Goal: Information Seeking & Learning: Check status

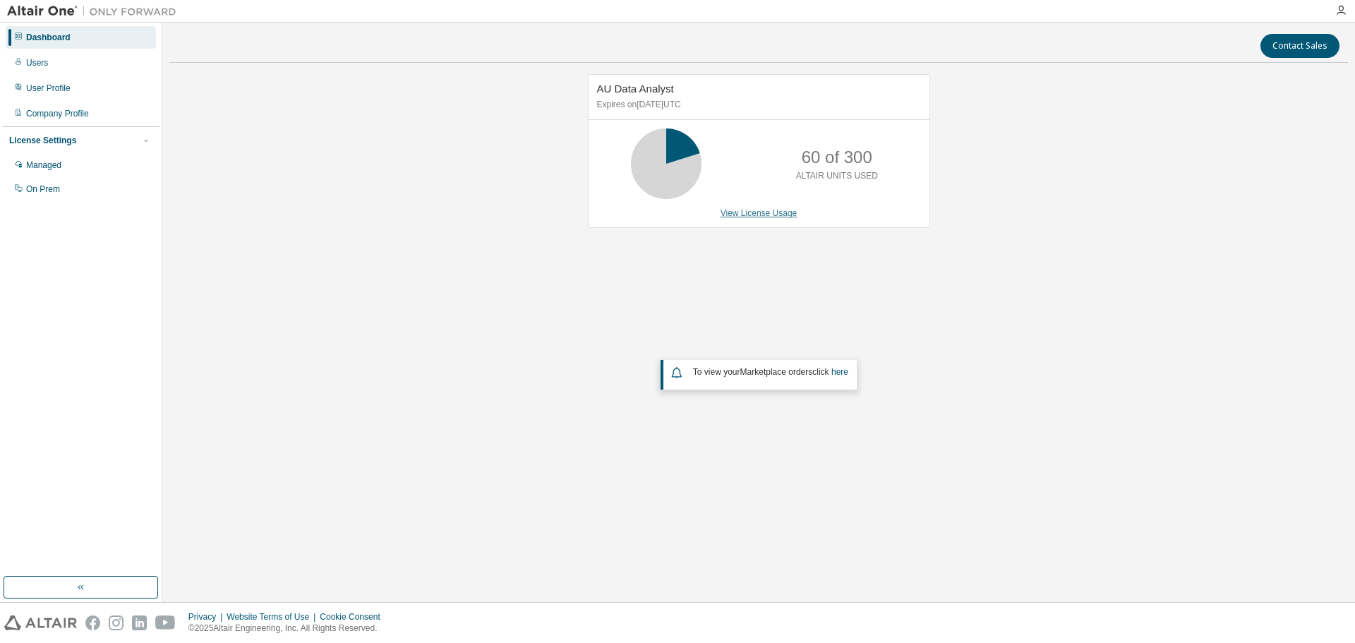
click at [741, 213] on link "View License Usage" at bounding box center [758, 213] width 77 height 10
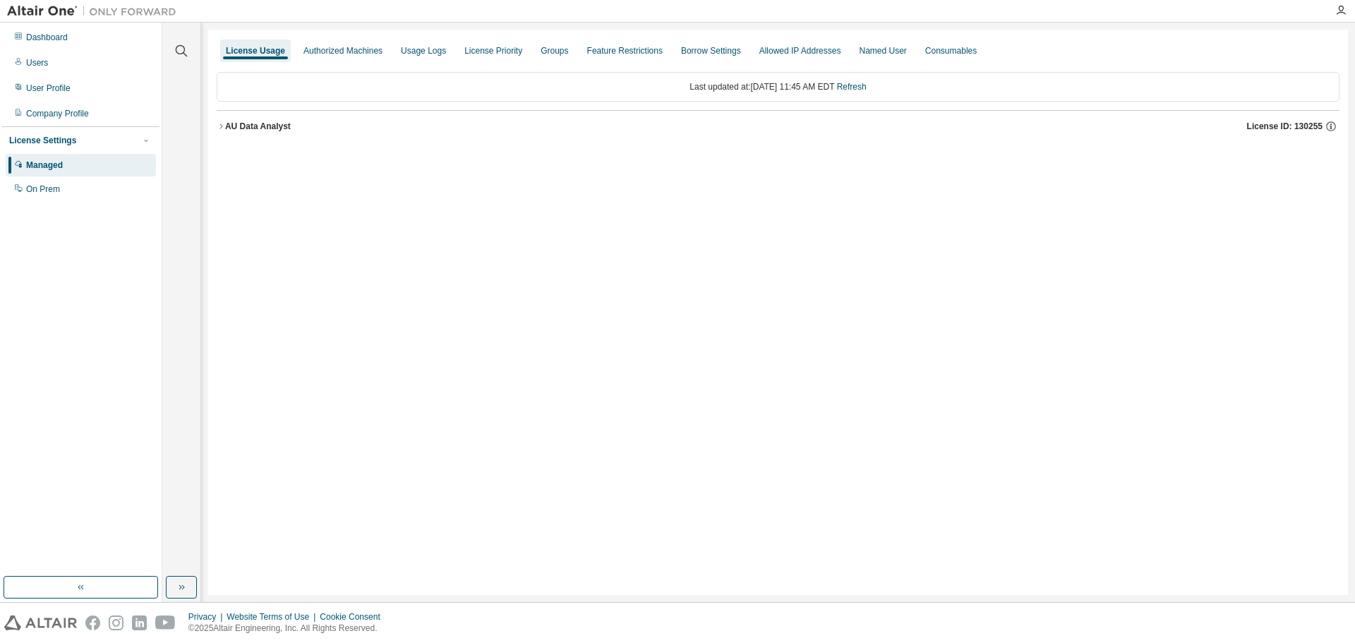
click at [224, 126] on icon "button" at bounding box center [221, 126] width 8 height 8
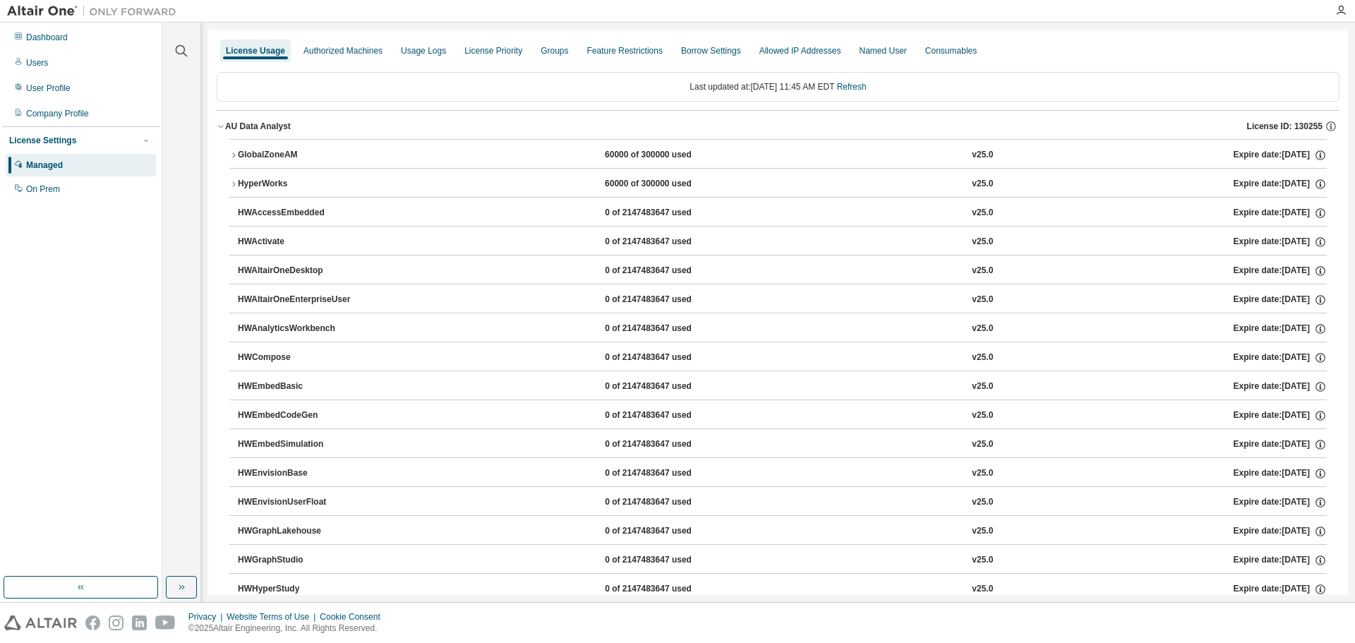
click at [235, 153] on icon "button" at bounding box center [233, 155] width 8 height 8
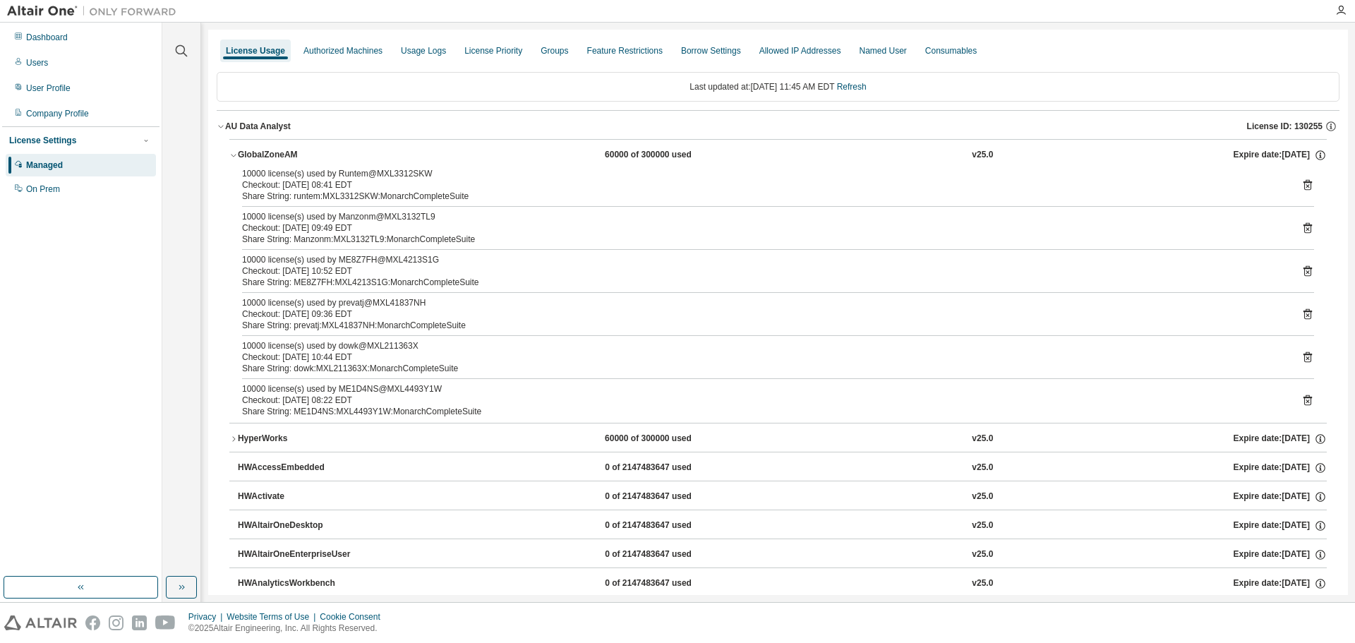
click at [337, 392] on div "10000 license(s) used by ME1D4NS@MXL4493Y1W" at bounding box center [761, 388] width 1038 height 11
click at [1305, 401] on icon at bounding box center [1307, 401] width 4 height 4
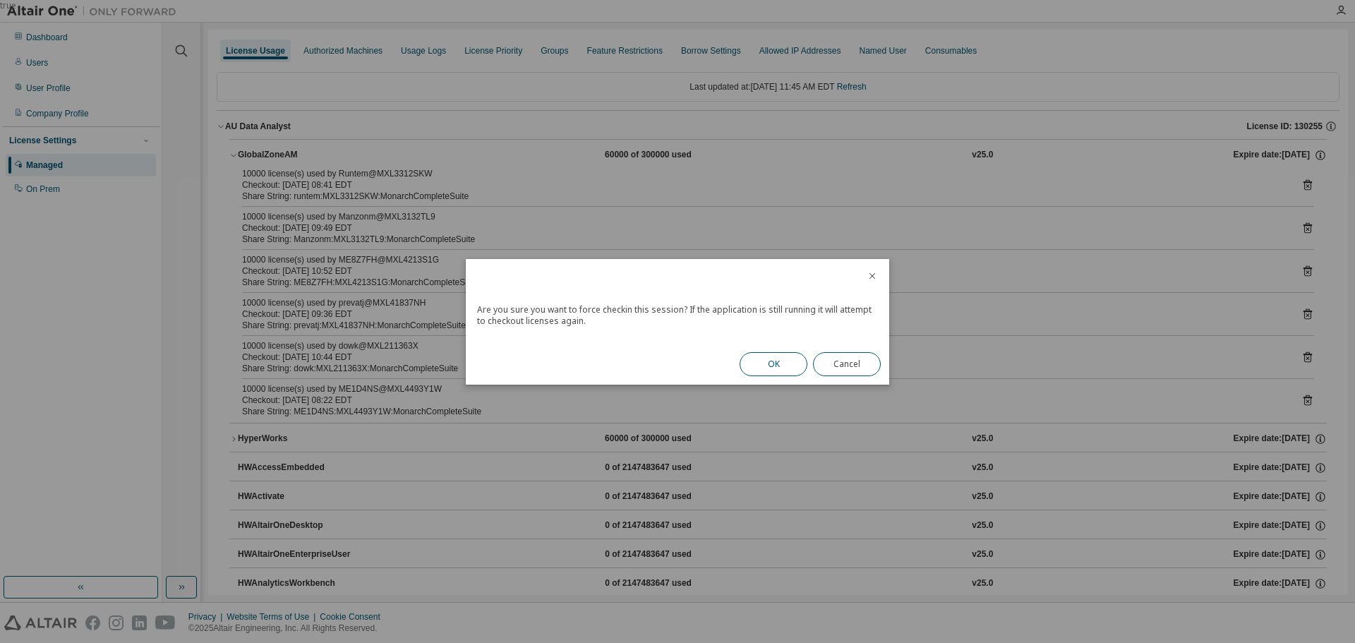
click at [787, 361] on button "OK" at bounding box center [773, 364] width 68 height 24
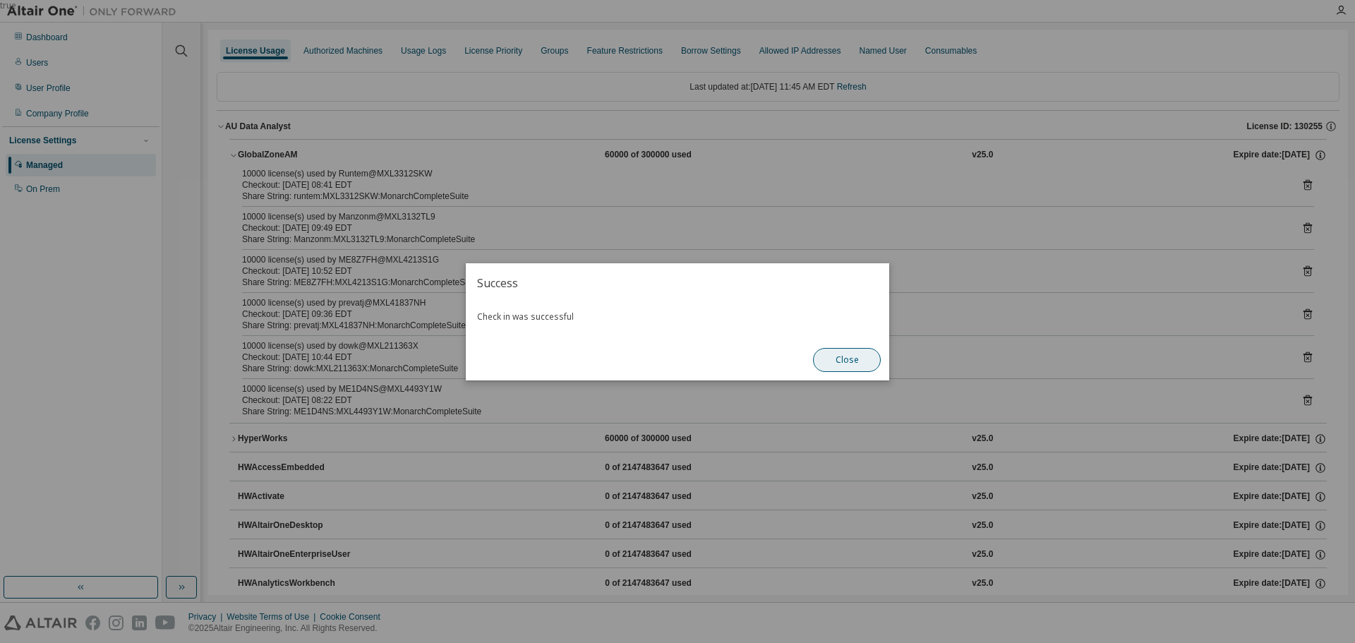
click at [832, 360] on button "Close" at bounding box center [847, 360] width 68 height 24
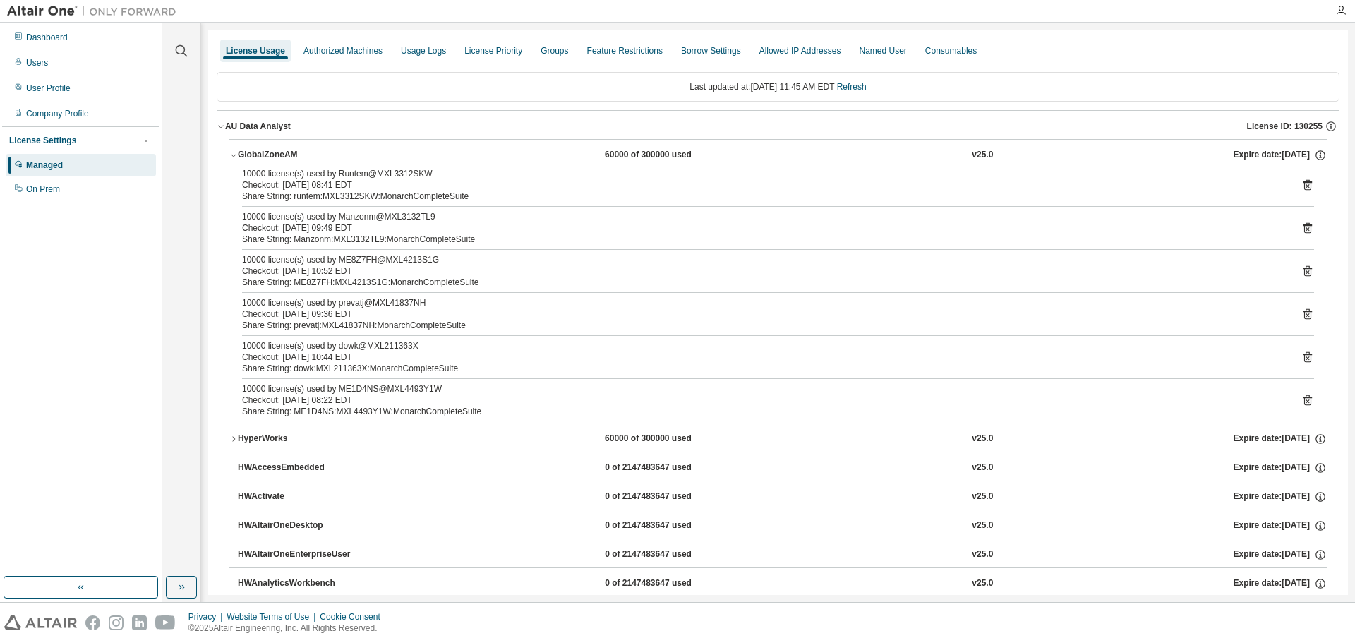
click at [234, 152] on icon "button" at bounding box center [233, 155] width 8 height 8
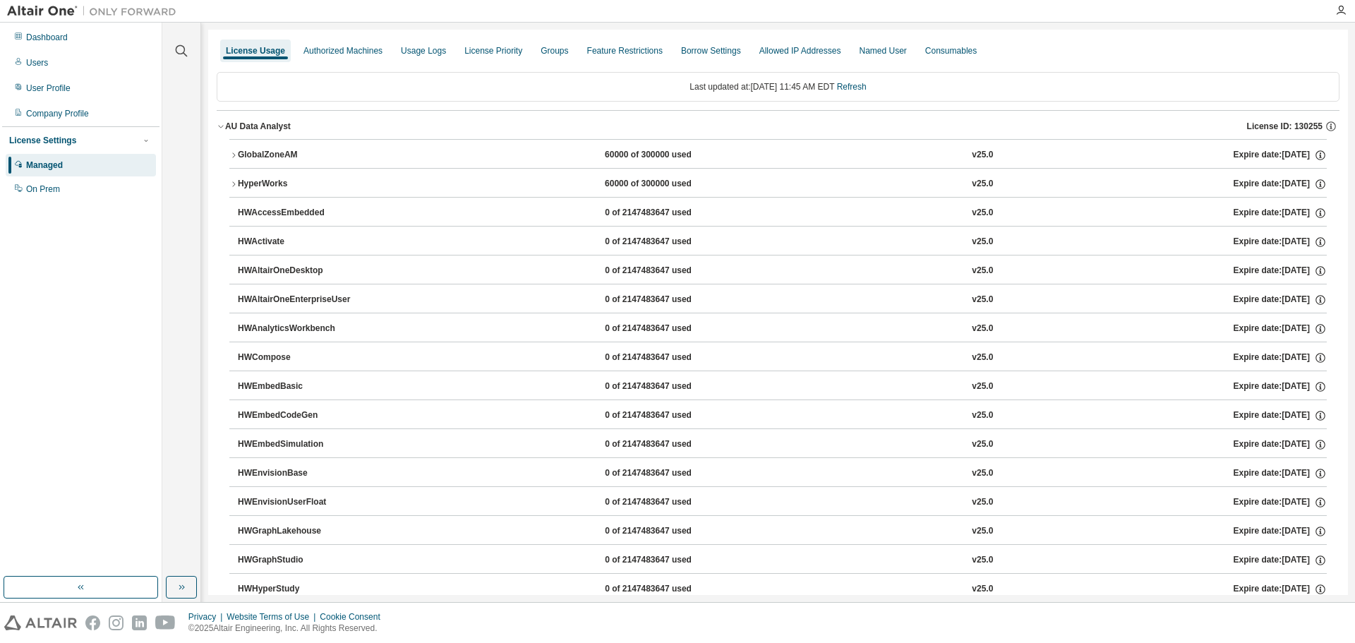
click at [233, 151] on icon "button" at bounding box center [233, 155] width 8 height 8
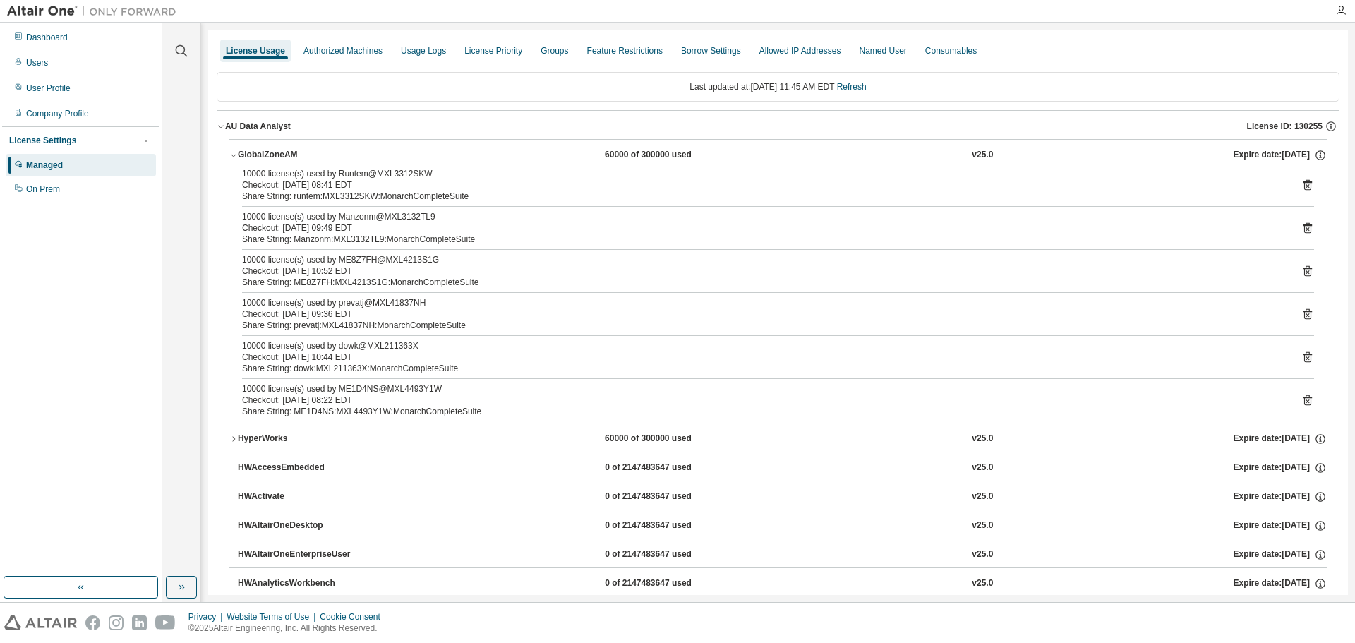
click at [1301, 399] on icon at bounding box center [1307, 400] width 13 height 13
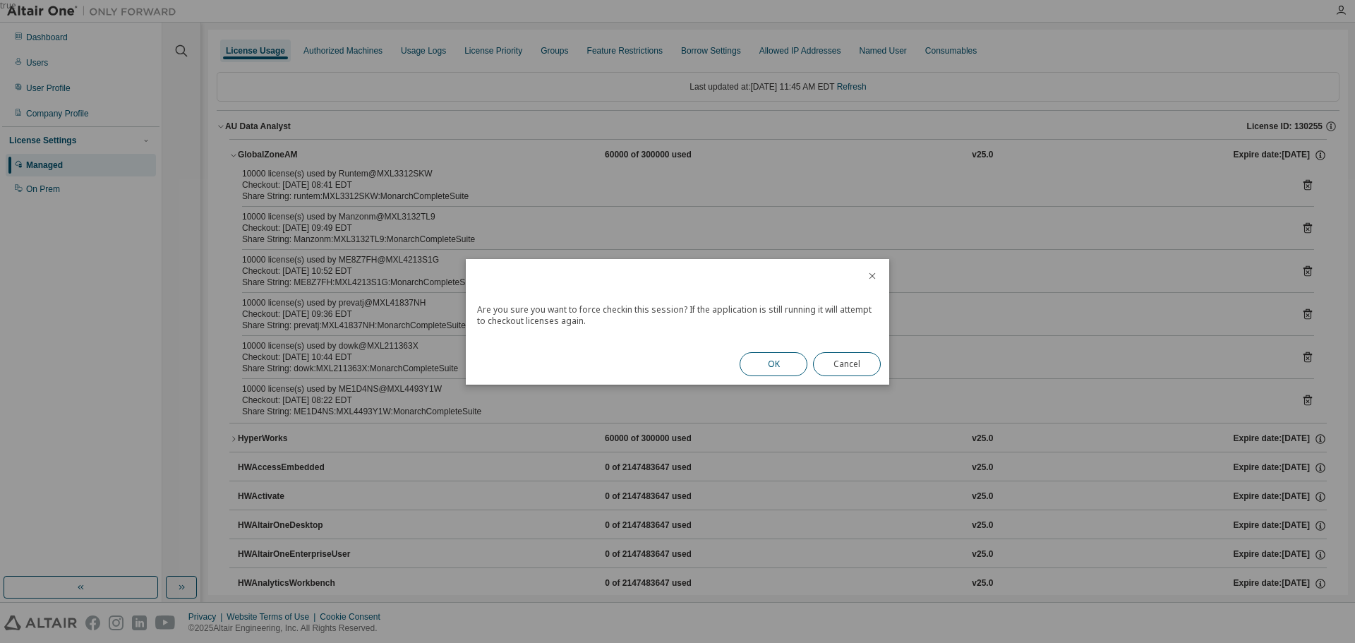
click at [755, 362] on button "OK" at bounding box center [773, 364] width 68 height 24
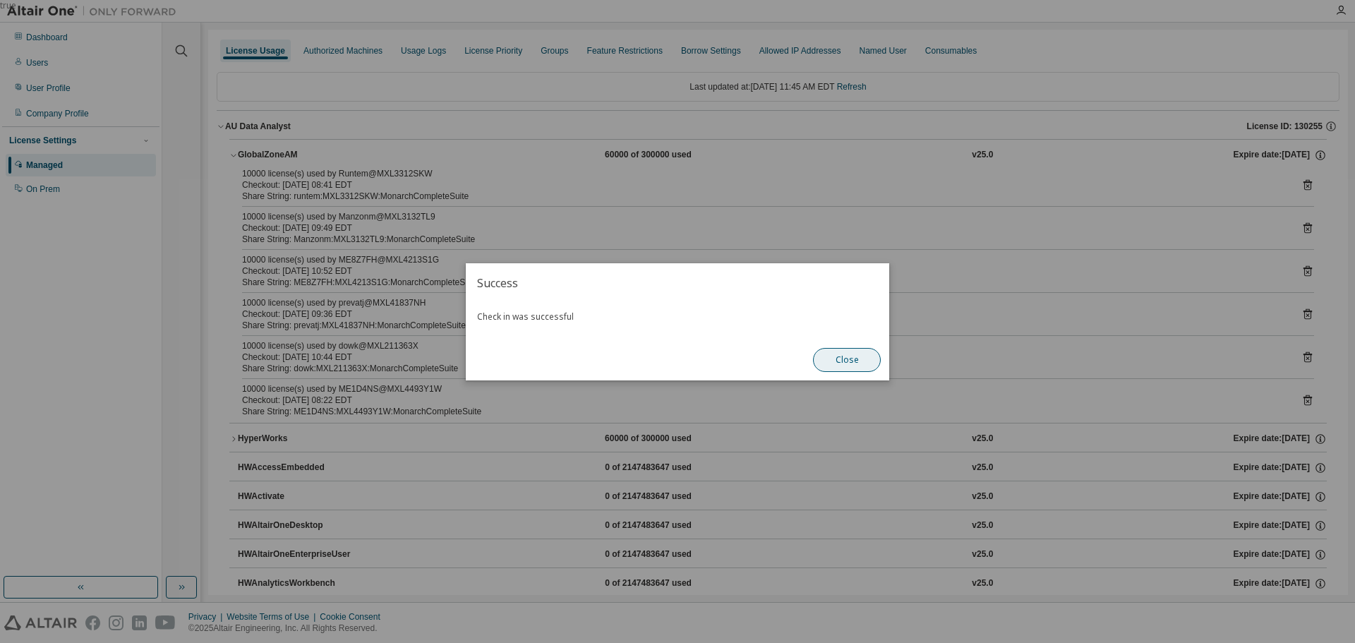
click at [851, 361] on button "Close" at bounding box center [847, 360] width 68 height 24
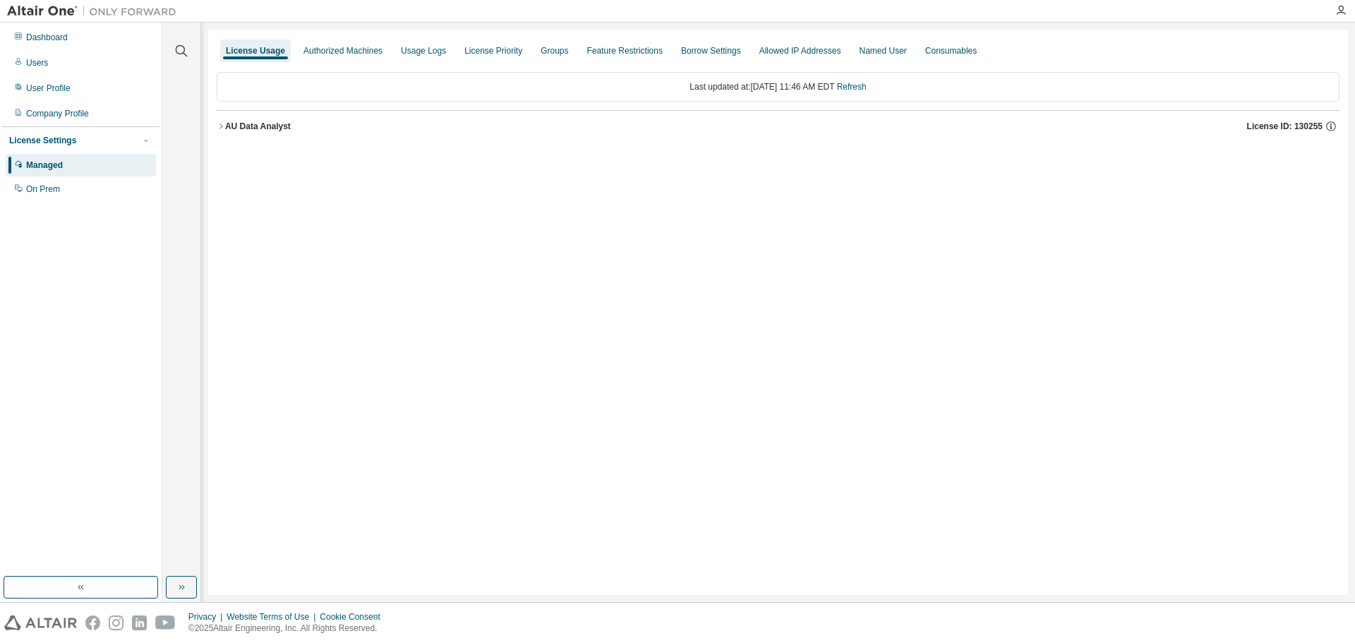
drag, startPoint x: 225, startPoint y: 128, endPoint x: 218, endPoint y: 122, distance: 9.0
click at [224, 128] on button "AU Data Analyst License ID: 130255" at bounding box center [778, 126] width 1122 height 31
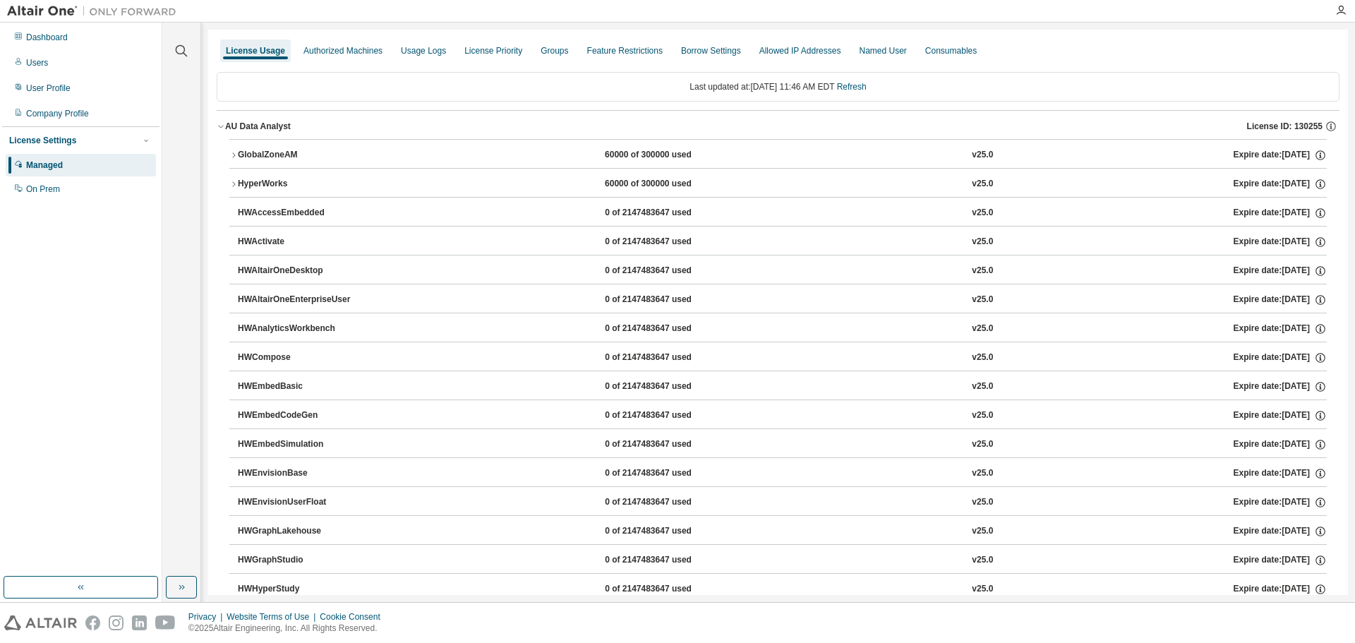
click at [236, 152] on icon "button" at bounding box center [233, 155] width 8 height 8
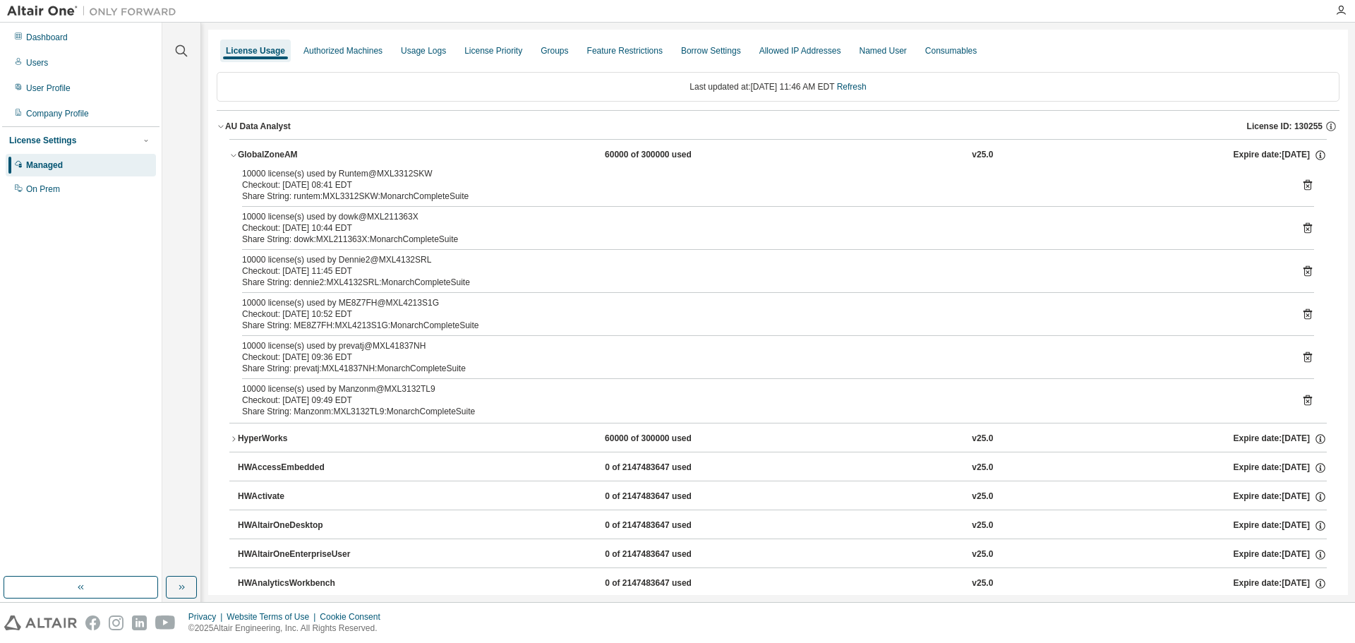
click at [220, 128] on icon "button" at bounding box center [221, 126] width 8 height 8
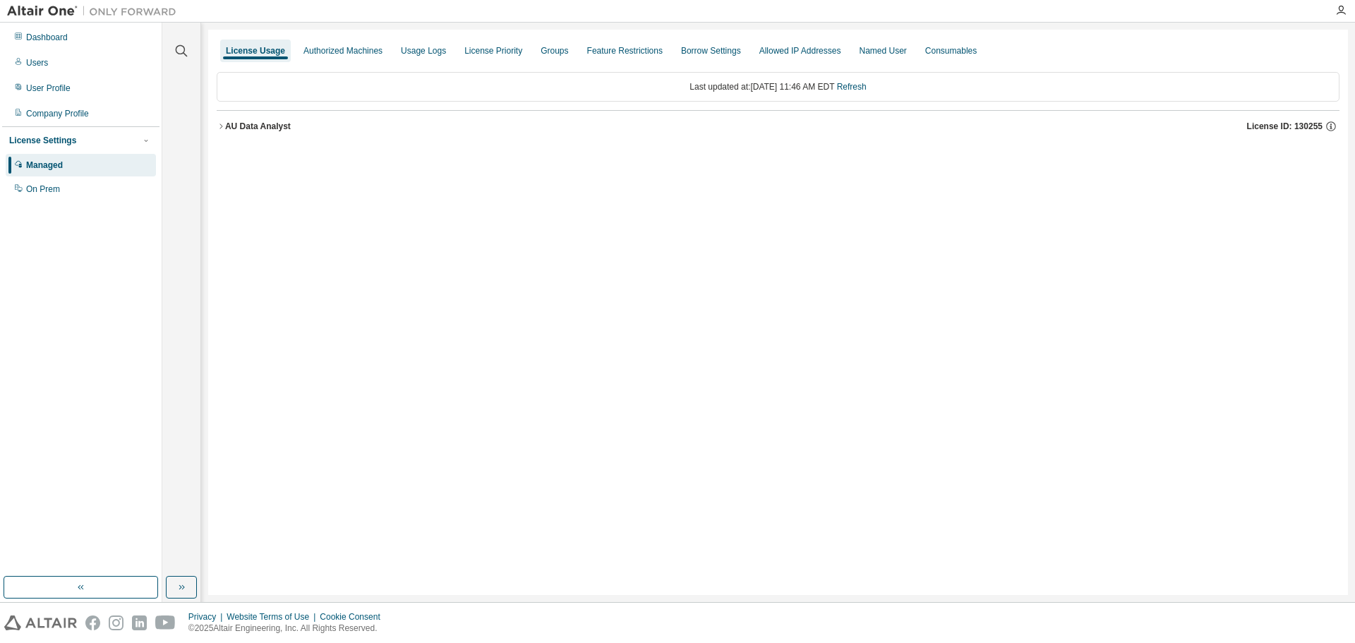
click at [220, 128] on icon "button" at bounding box center [220, 125] width 3 height 5
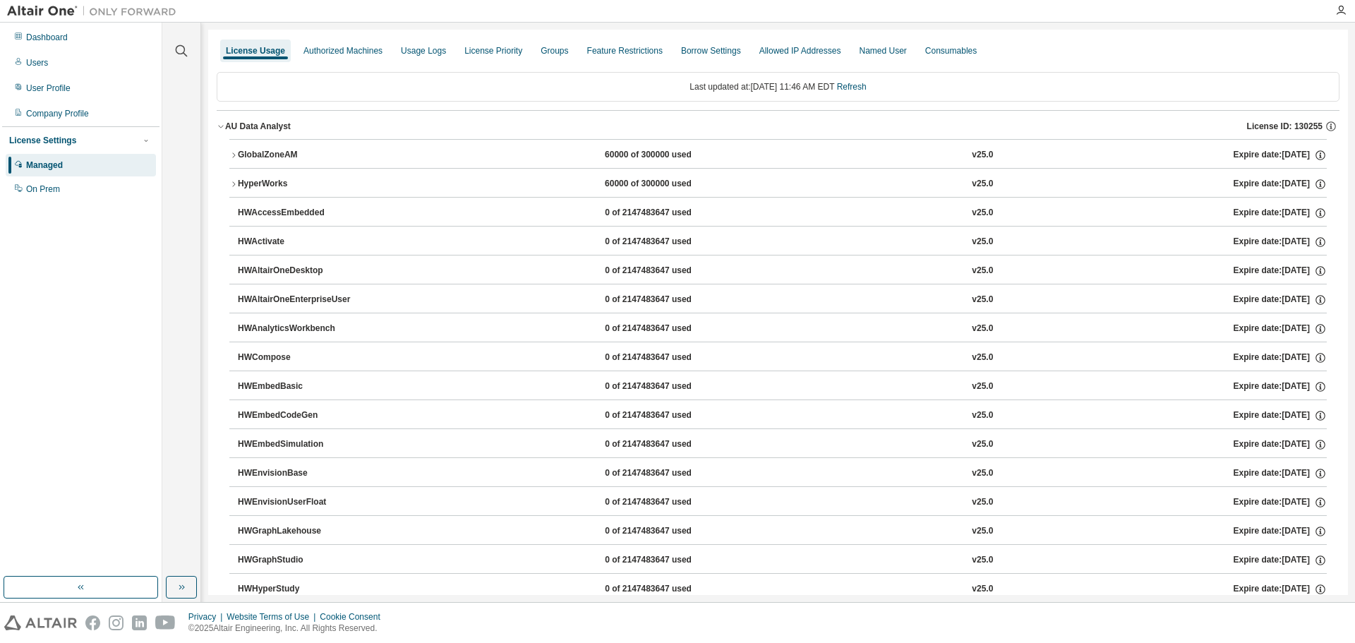
click at [219, 125] on icon "button" at bounding box center [221, 126] width 8 height 8
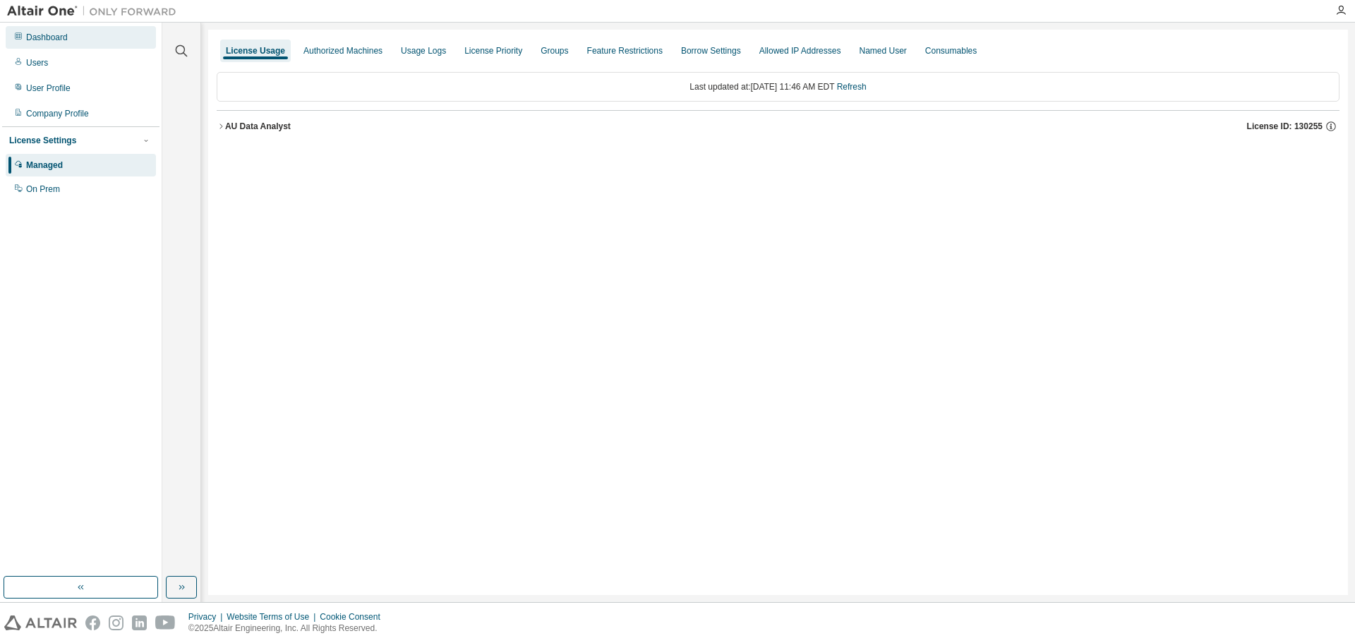
click at [43, 39] on div "Dashboard" at bounding box center [47, 37] width 42 height 11
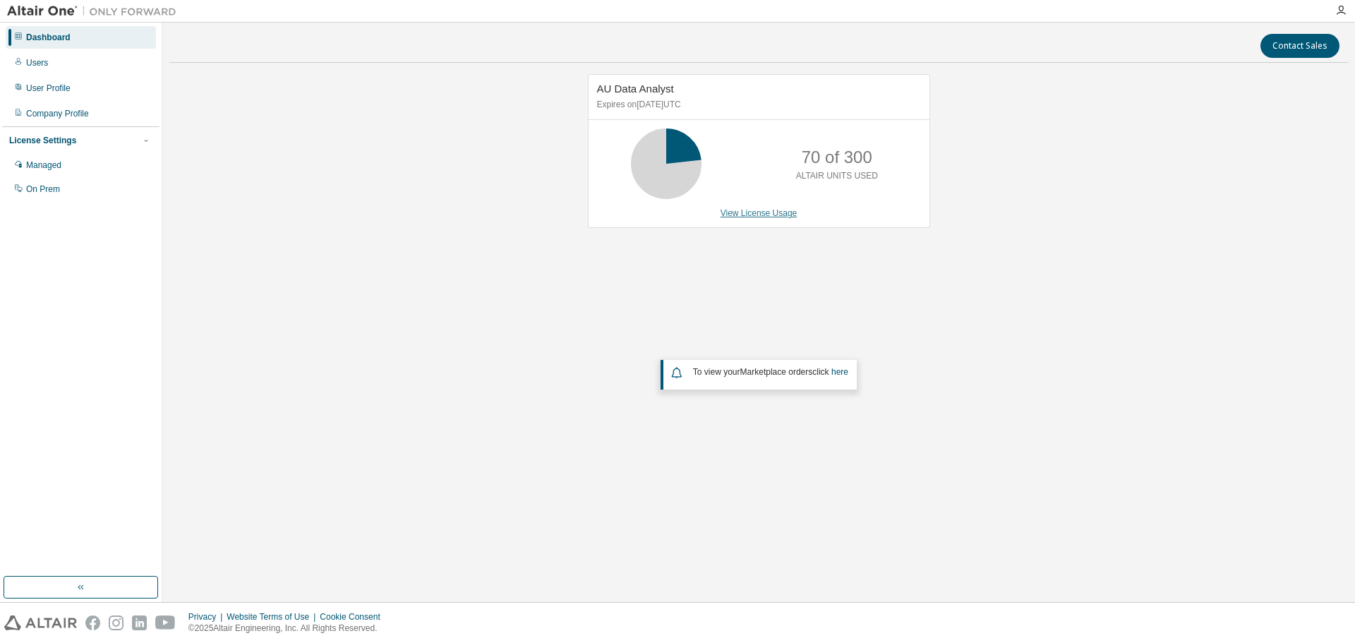
click at [748, 217] on link "View License Usage" at bounding box center [758, 213] width 77 height 10
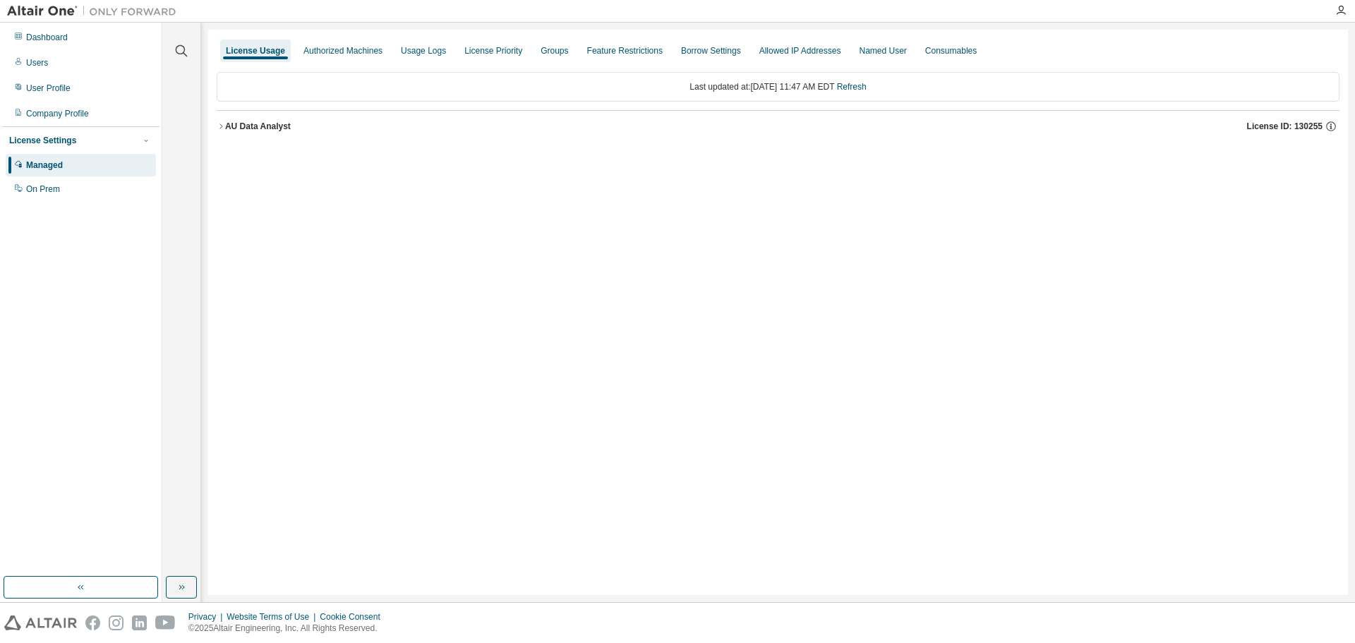
click at [222, 127] on icon "button" at bounding box center [221, 126] width 8 height 8
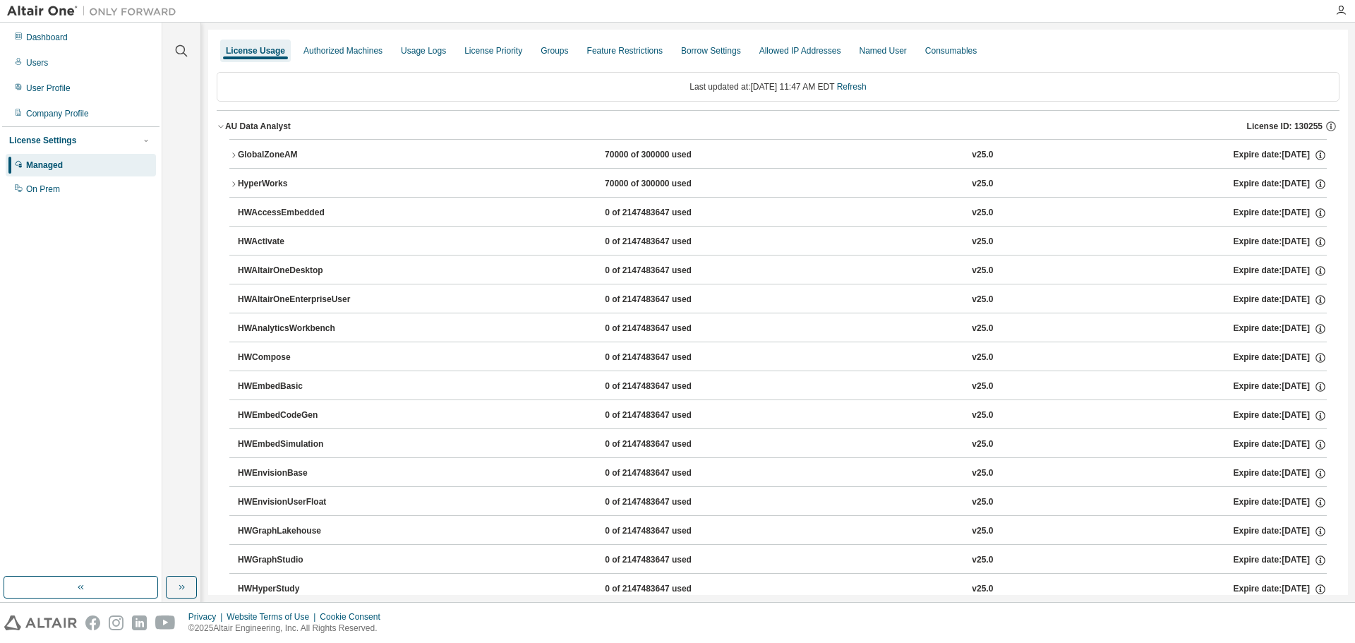
click at [231, 155] on icon "button" at bounding box center [233, 155] width 8 height 8
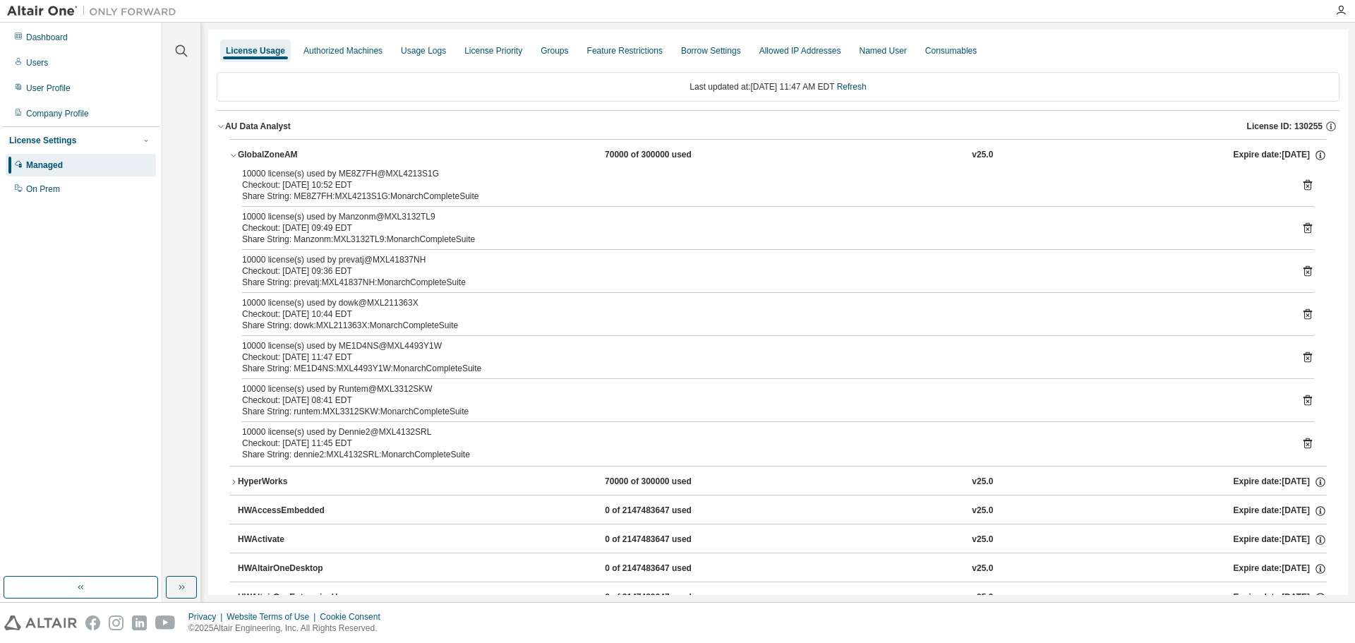
click at [49, 294] on div "Dashboard Users User Profile Company Profile License Settings Managed On Prem" at bounding box center [80, 300] width 157 height 550
click at [37, 38] on div "Dashboard" at bounding box center [47, 37] width 42 height 11
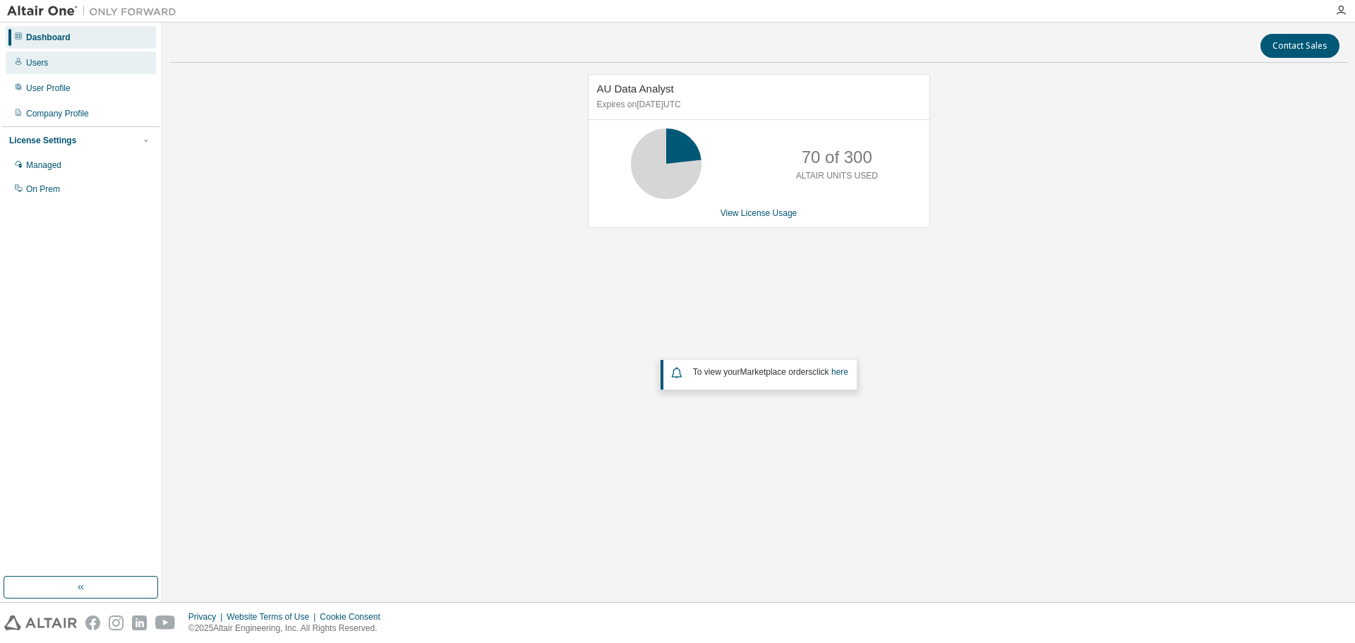
click at [40, 66] on div "Users" at bounding box center [37, 62] width 22 height 11
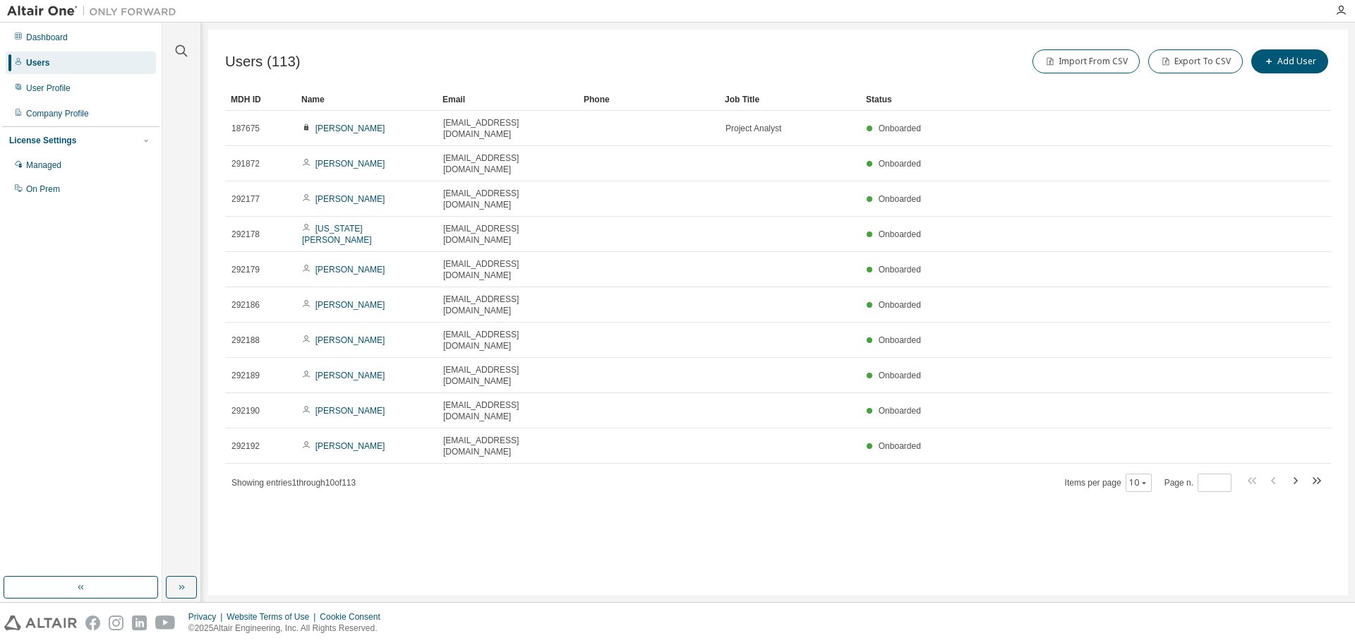
click at [900, 97] on div "Status" at bounding box center [1062, 99] width 392 height 23
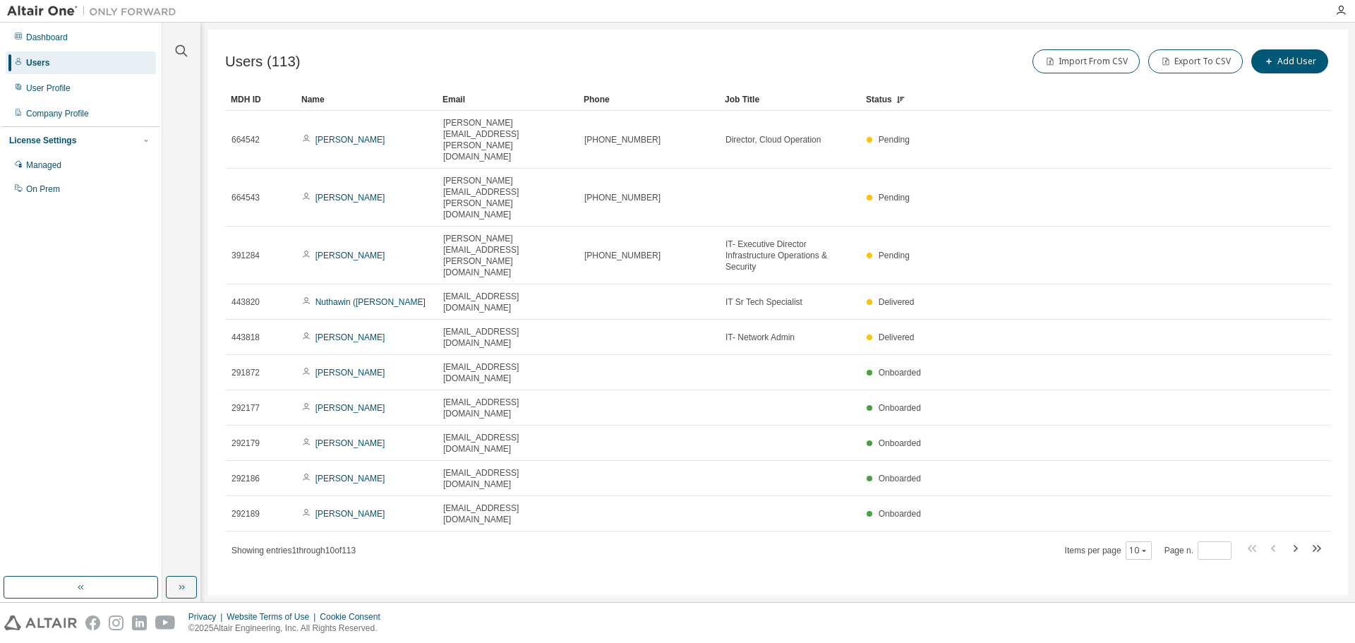
click at [883, 102] on div "Status" at bounding box center [1062, 99] width 392 height 23
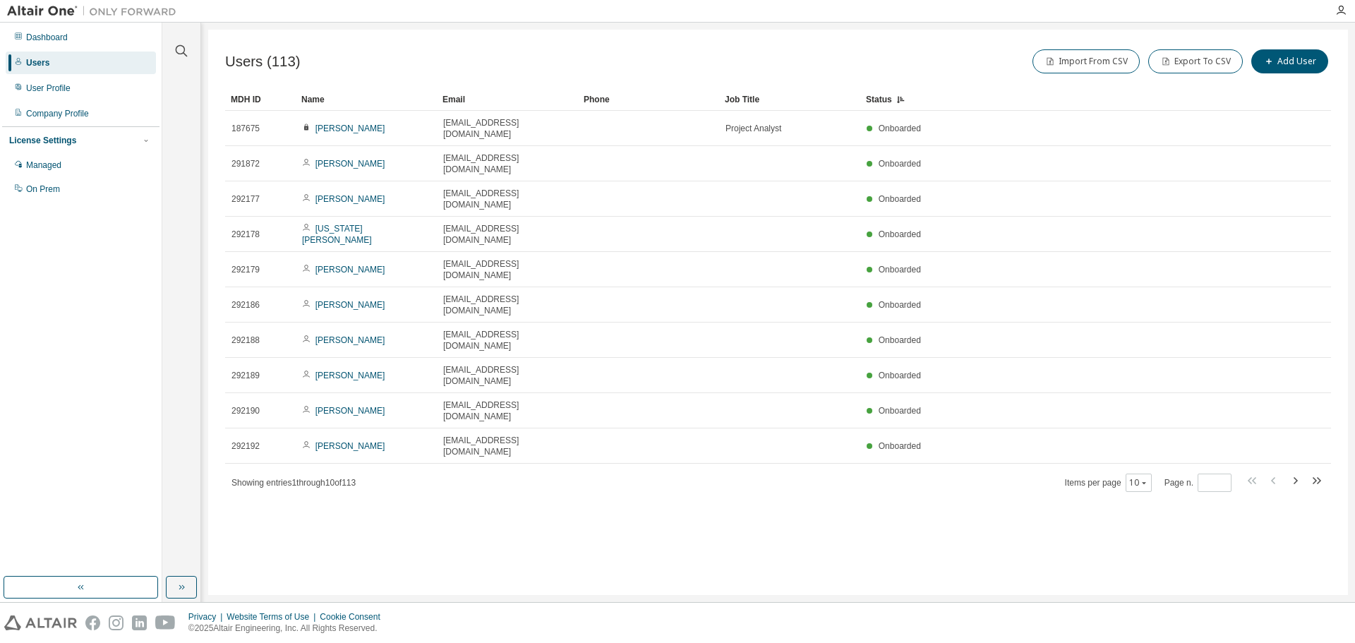
click at [883, 102] on div "Status" at bounding box center [1062, 99] width 392 height 23
click at [880, 99] on div "Status" at bounding box center [1062, 99] width 392 height 23
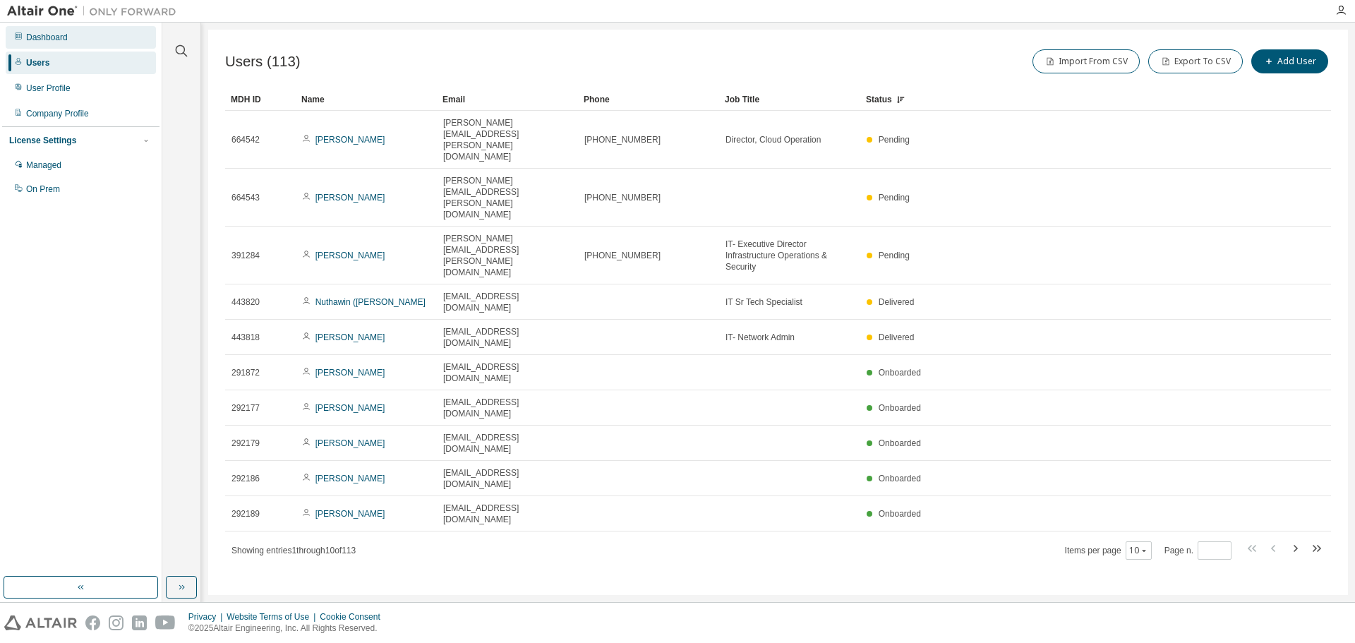
click at [33, 40] on div "Dashboard" at bounding box center [47, 37] width 42 height 11
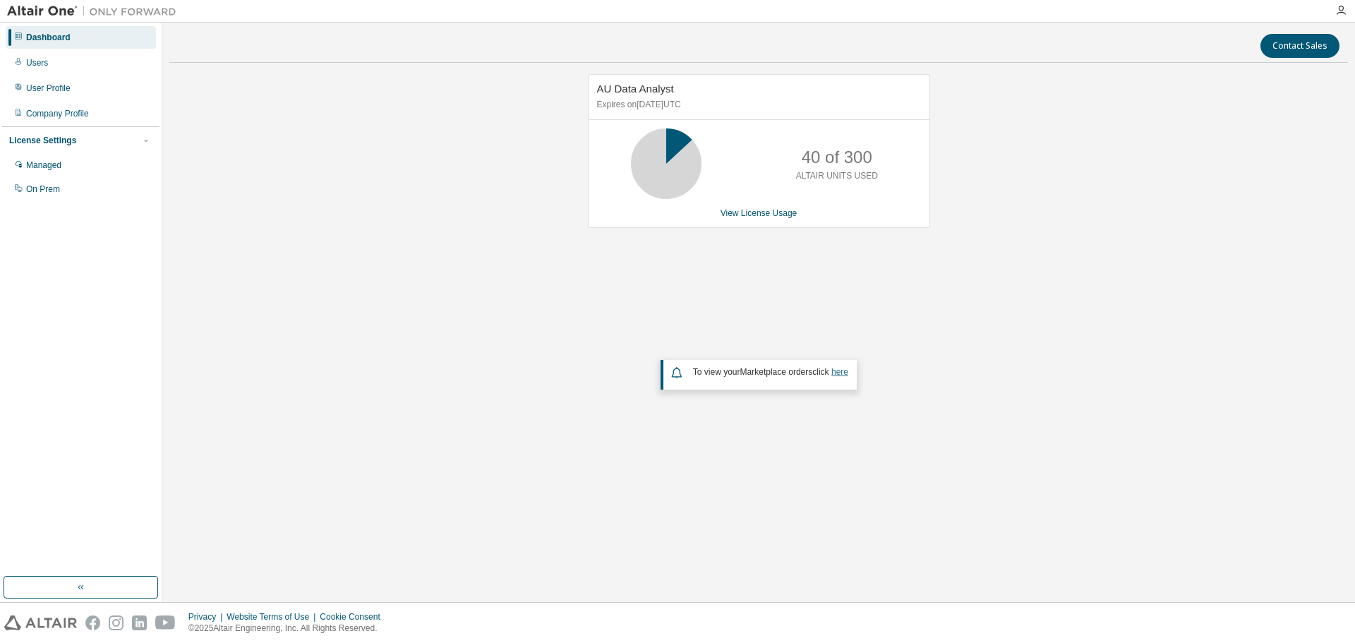
click at [841, 373] on link "here" at bounding box center [839, 372] width 17 height 10
click at [764, 214] on link "View License Usage" at bounding box center [758, 213] width 77 height 10
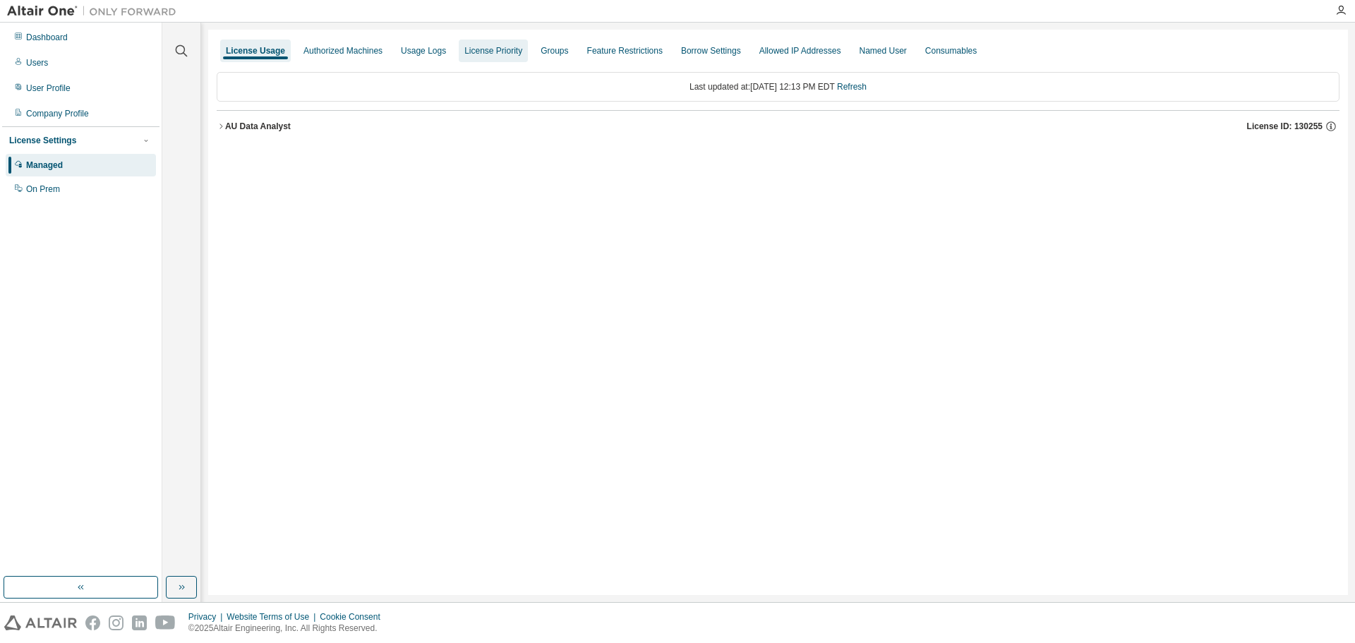
click at [477, 49] on div "License Priority" at bounding box center [493, 50] width 58 height 11
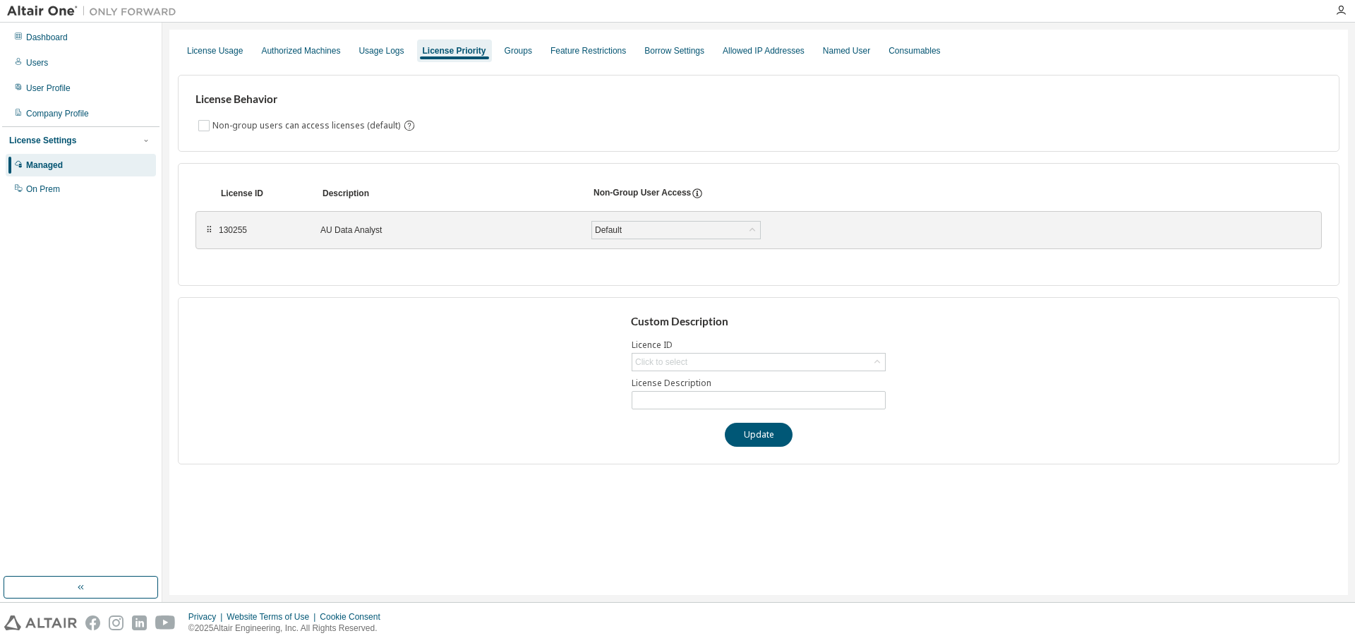
click at [206, 231] on div "⠿" at bounding box center [209, 229] width 8 height 11
click at [692, 195] on icon at bounding box center [697, 193] width 13 height 13
click at [224, 54] on div "License Usage" at bounding box center [215, 50] width 56 height 11
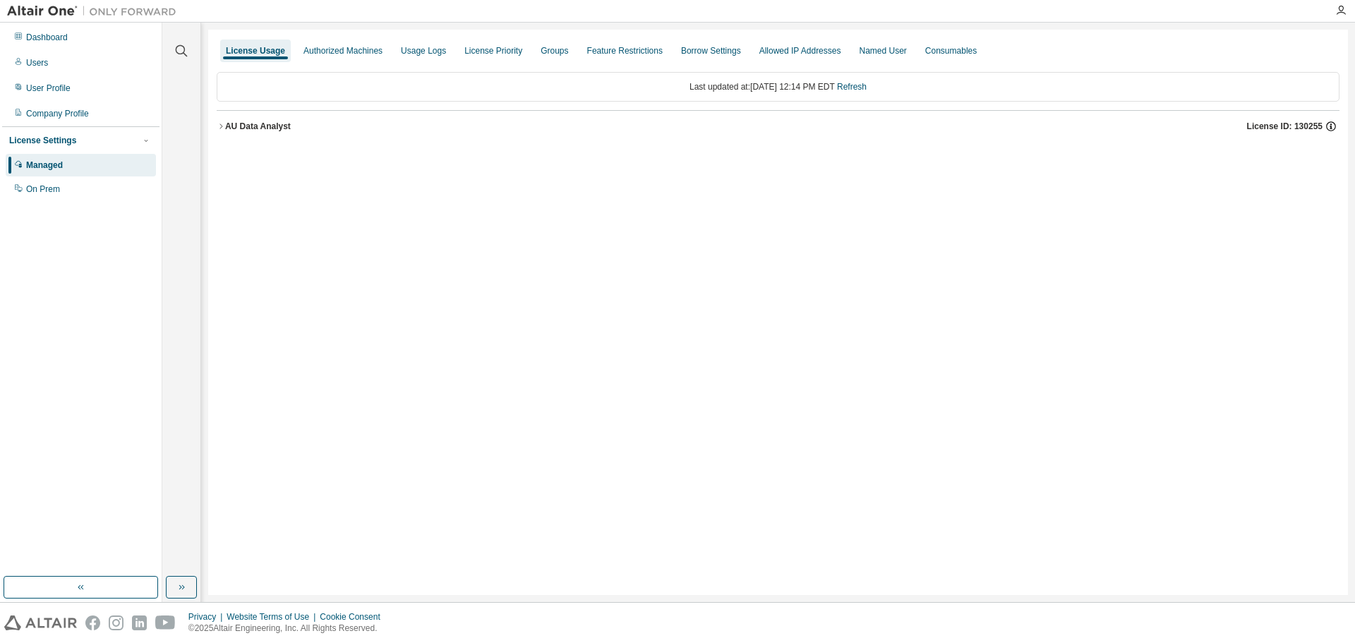
click at [1330, 129] on icon "button" at bounding box center [1330, 126] width 13 height 13
click at [222, 125] on icon "button" at bounding box center [221, 126] width 8 height 8
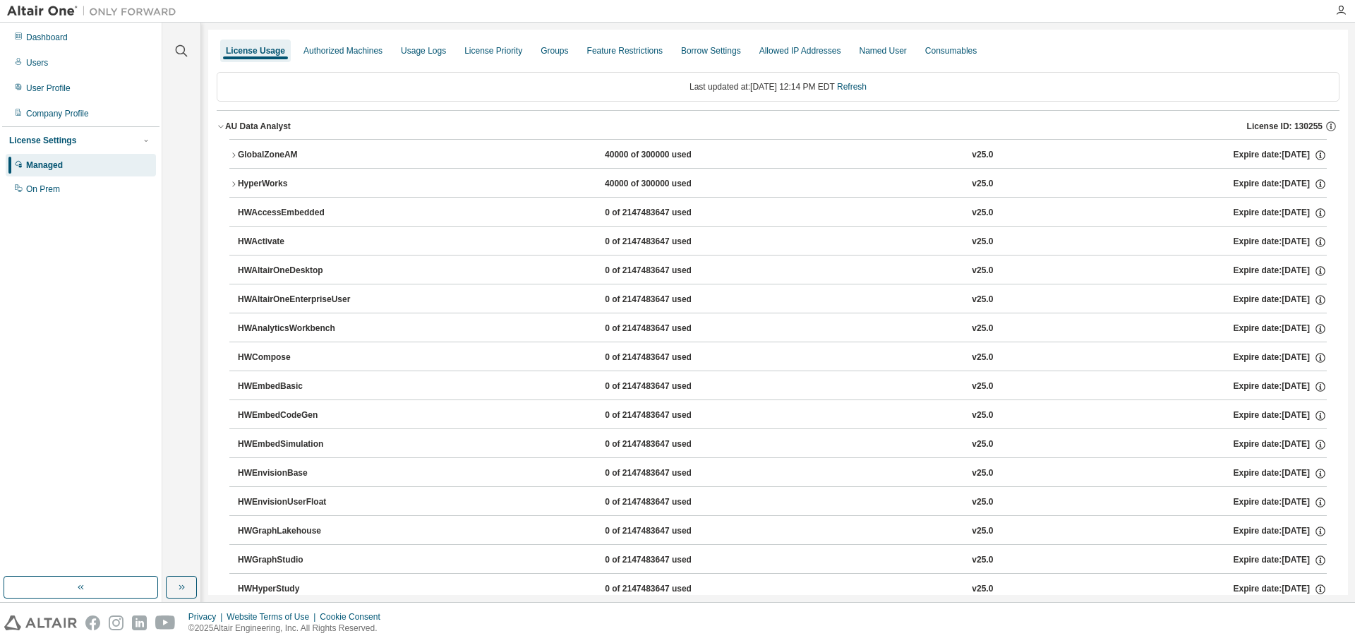
click at [222, 125] on icon "button" at bounding box center [221, 126] width 8 height 8
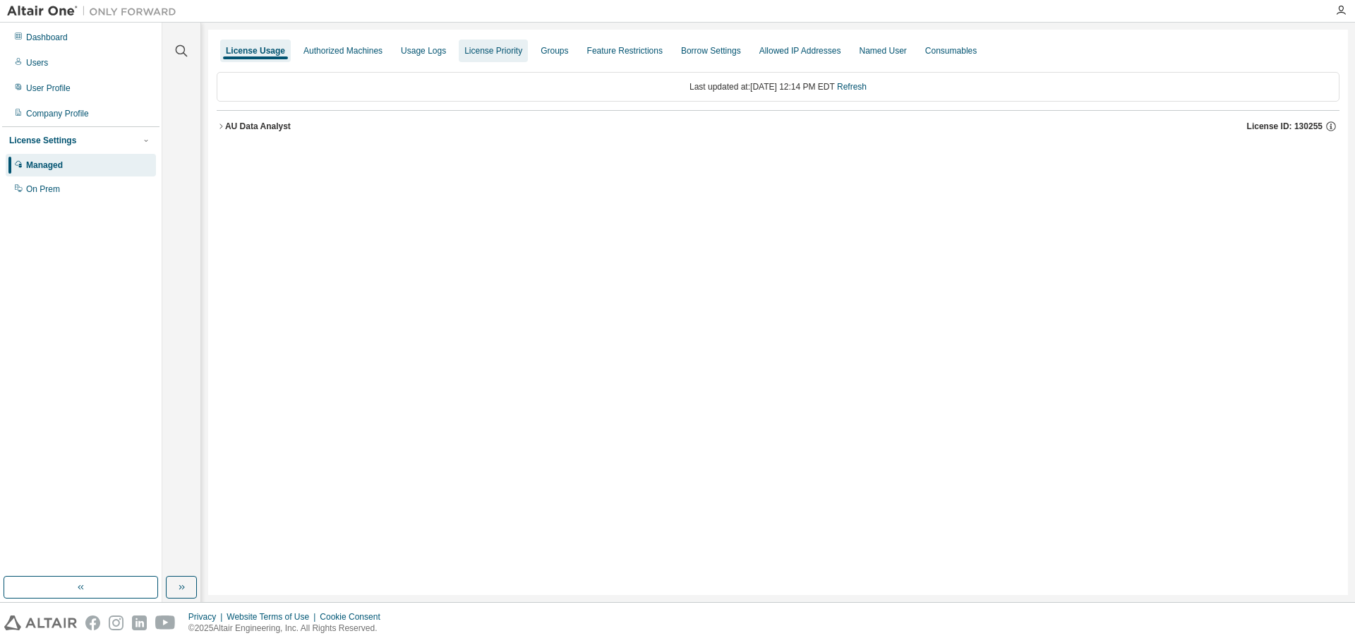
click at [472, 56] on div "License Priority" at bounding box center [493, 51] width 69 height 23
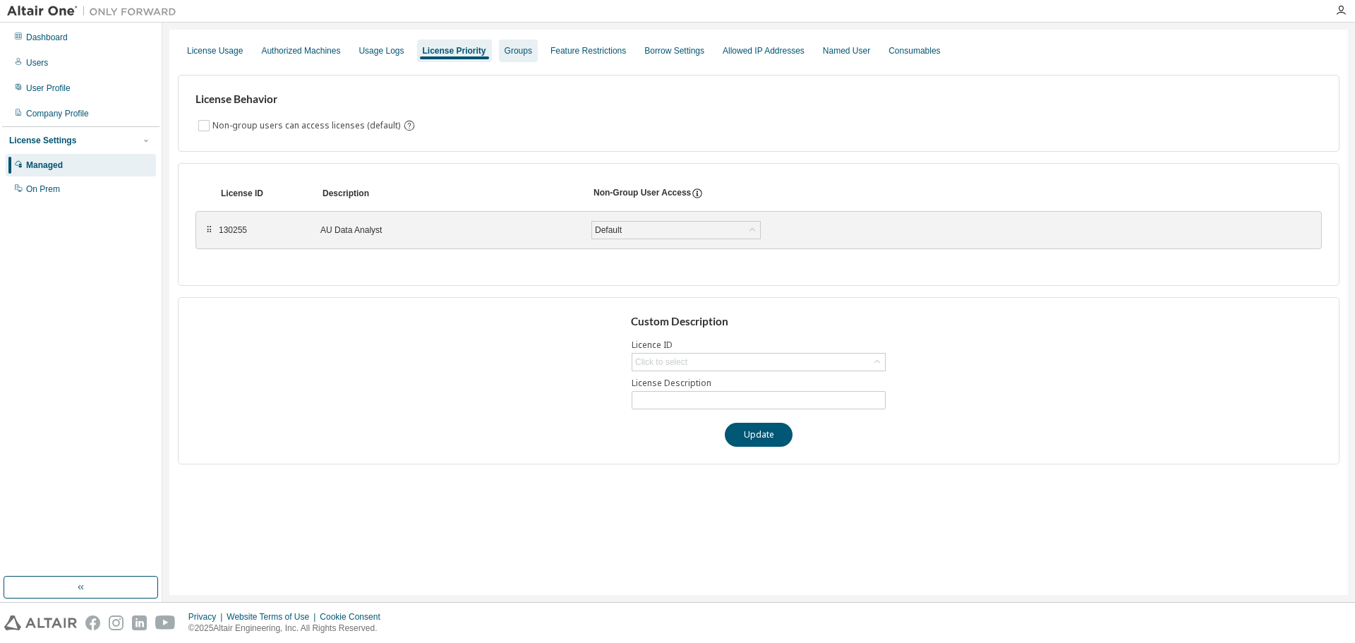
click at [526, 49] on div "Groups" at bounding box center [518, 51] width 39 height 23
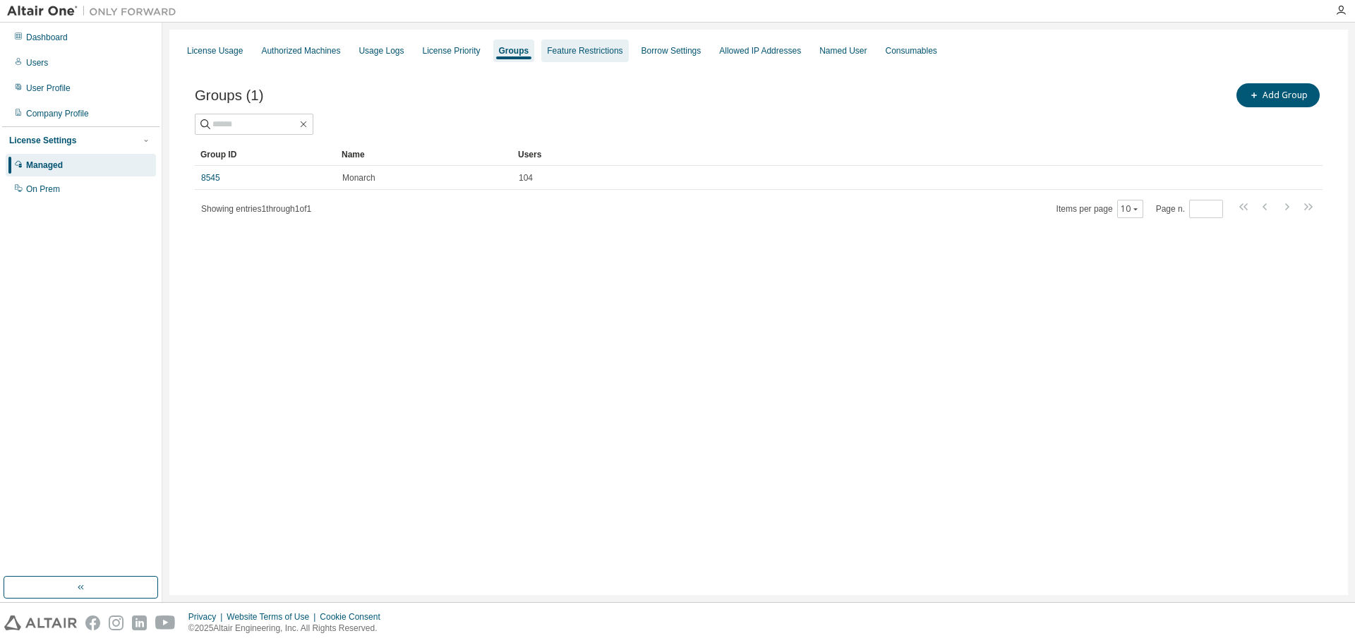
click at [562, 48] on div "Feature Restrictions" at bounding box center [584, 50] width 75 height 11
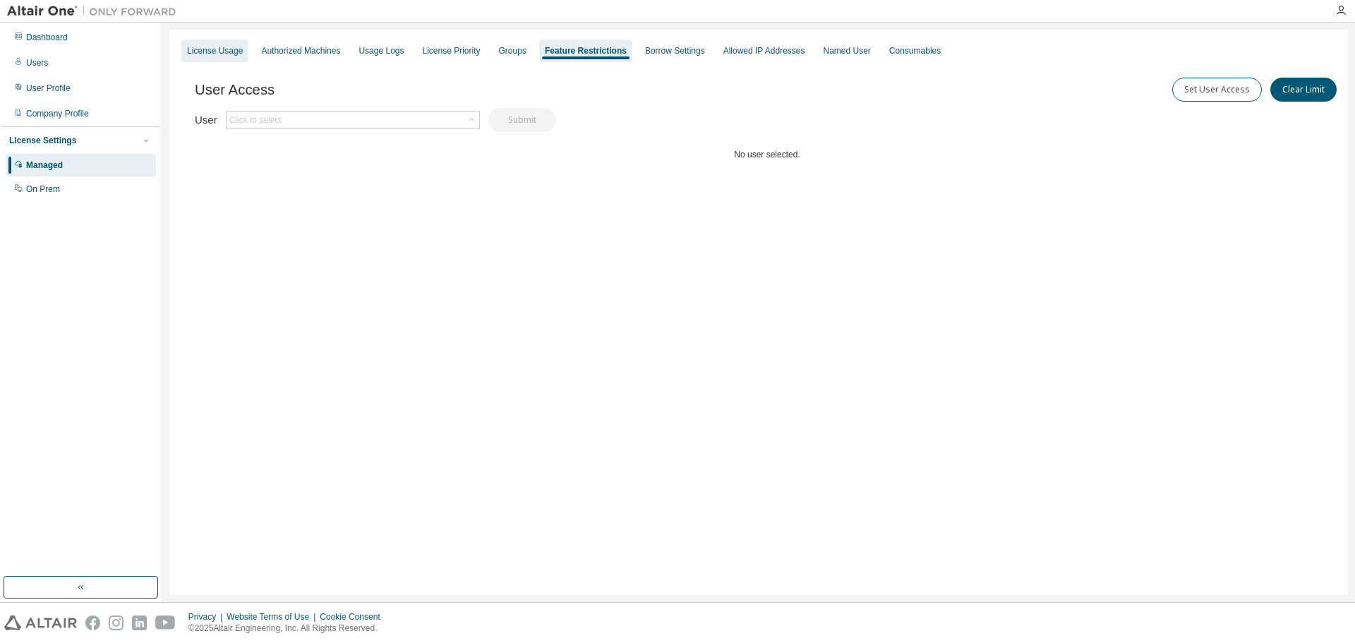
click at [235, 50] on div "License Usage" at bounding box center [215, 50] width 56 height 11
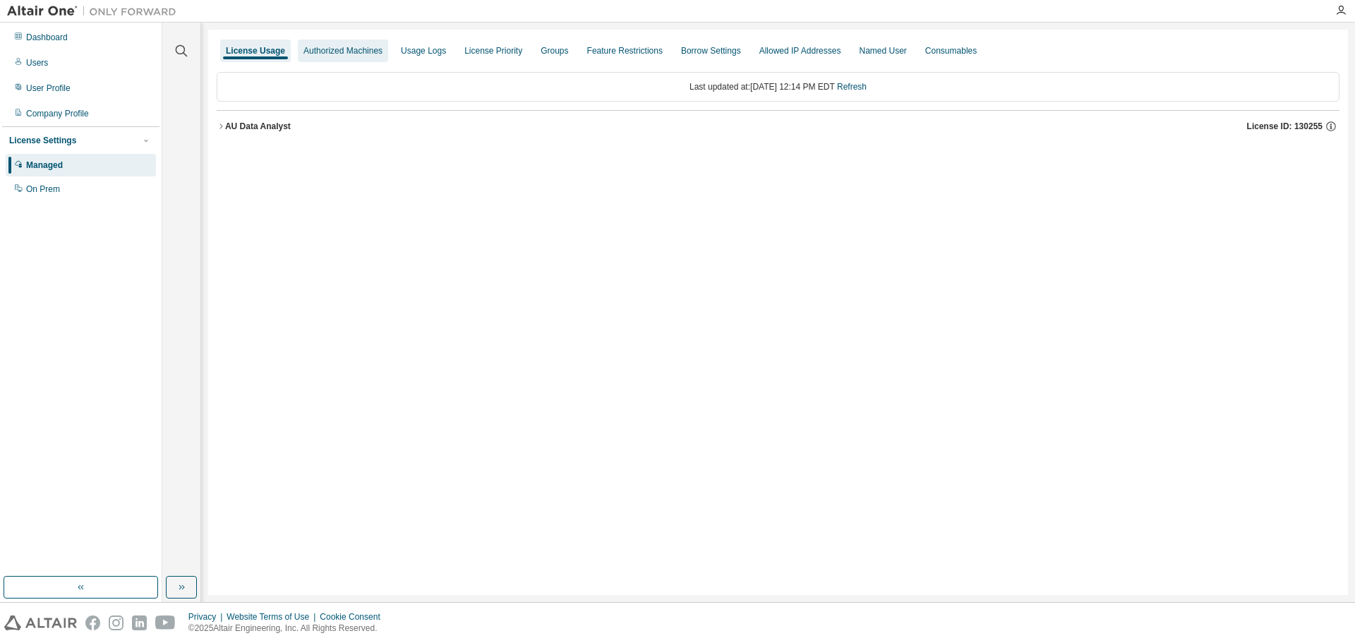
click at [318, 49] on div "Authorized Machines" at bounding box center [342, 50] width 79 height 11
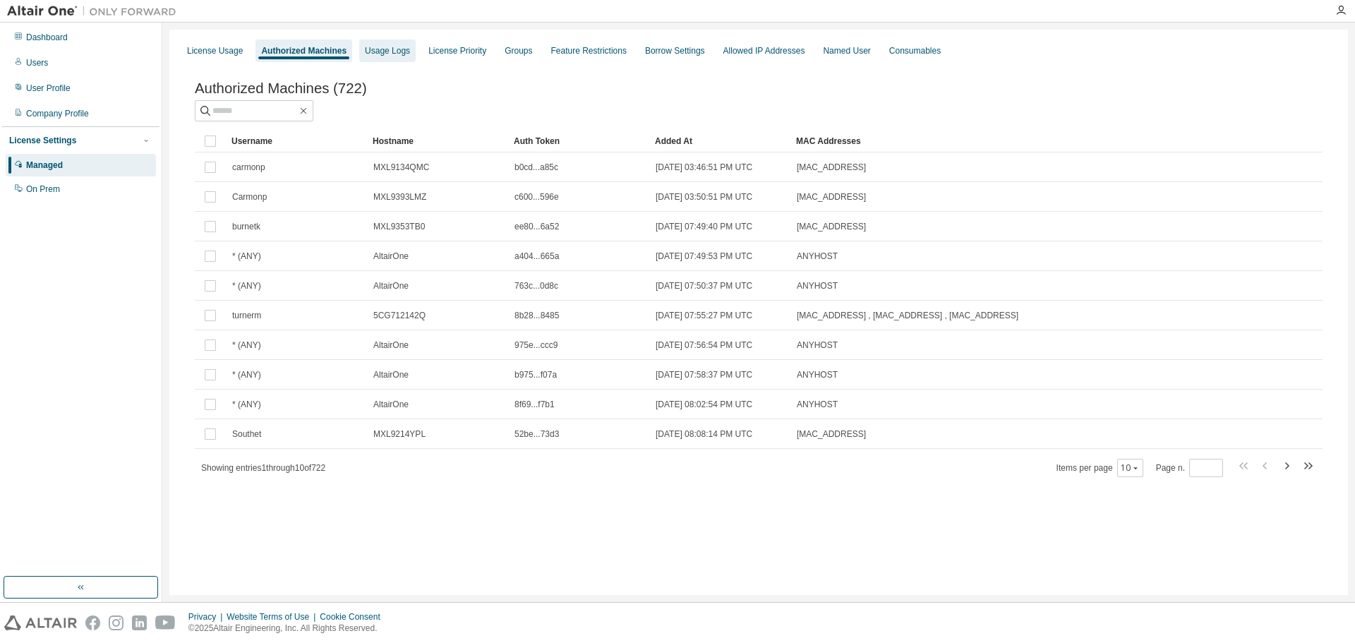
click at [388, 50] on div "Usage Logs" at bounding box center [387, 50] width 45 height 11
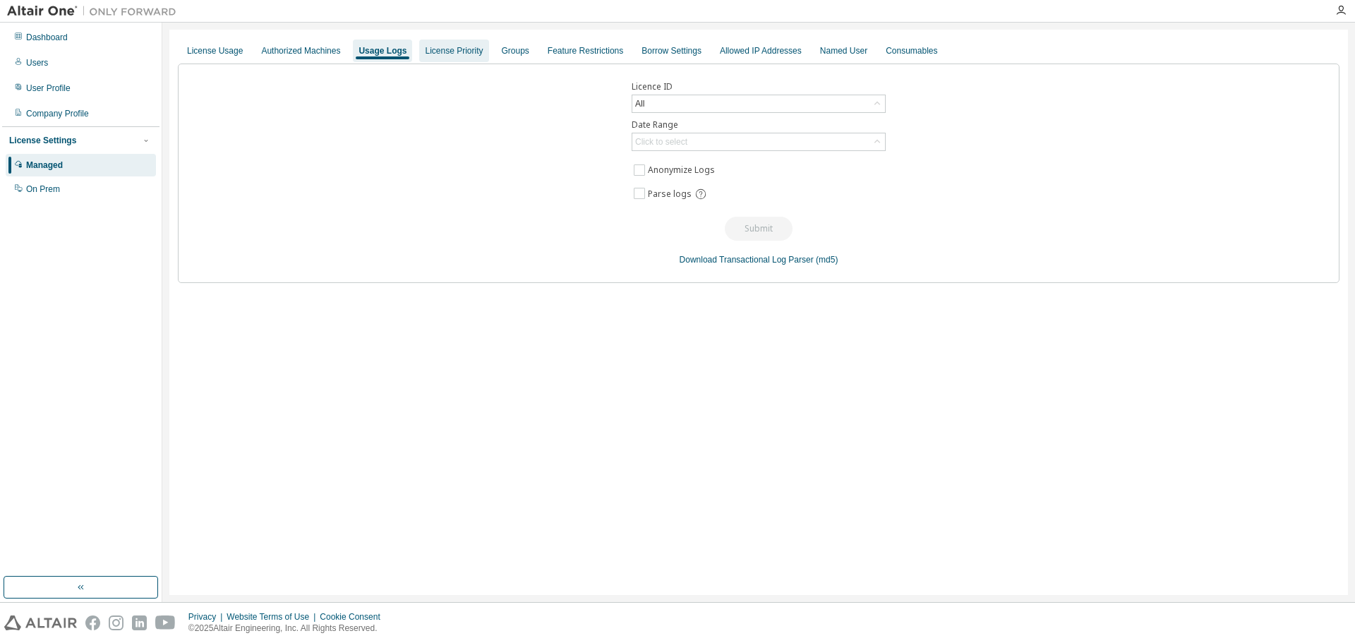
click at [444, 51] on div "License Priority" at bounding box center [454, 50] width 58 height 11
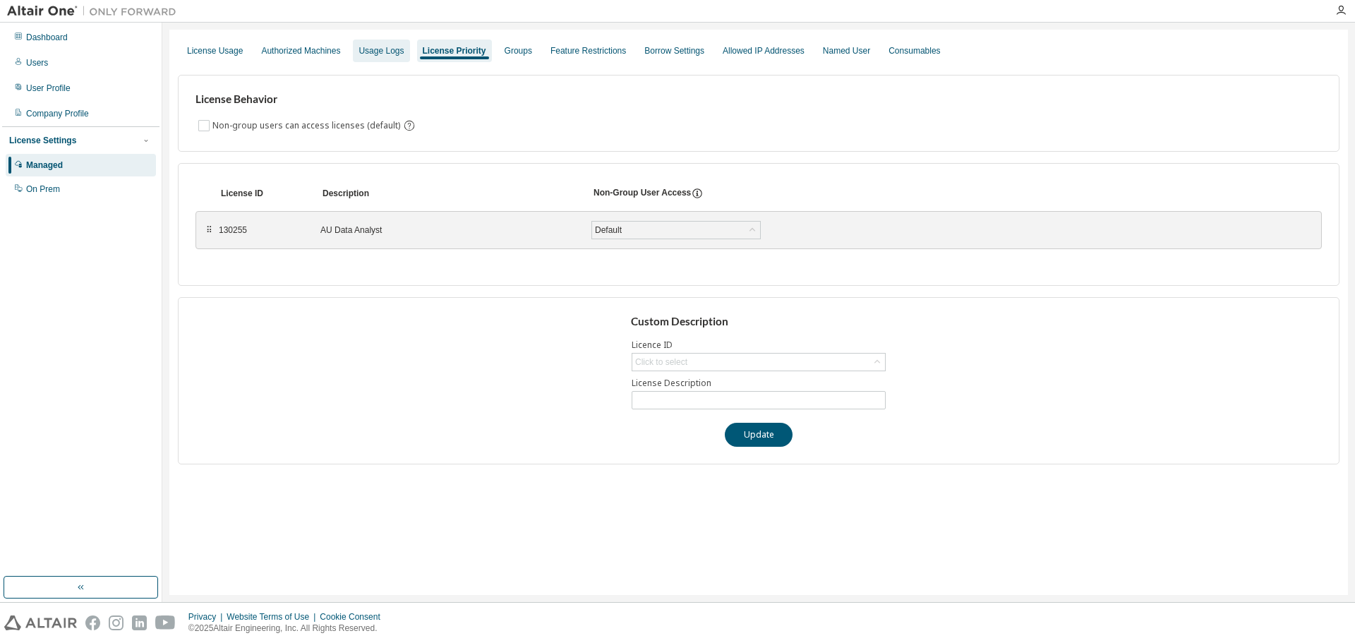
click at [375, 49] on div "Usage Logs" at bounding box center [380, 50] width 45 height 11
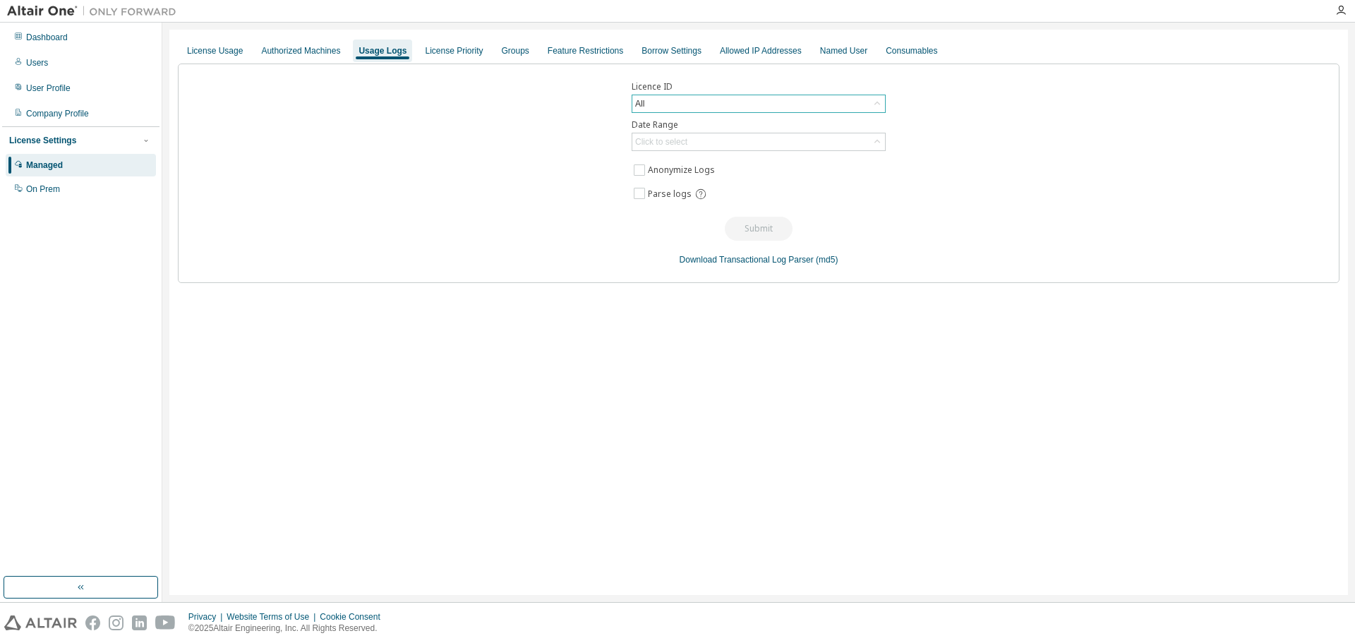
click at [878, 100] on icon at bounding box center [877, 104] width 14 height 14
click at [795, 389] on div "License Usage Authorized Machines Usage Logs License Priority Groups Feature Re…" at bounding box center [758, 312] width 1178 height 565
click at [205, 54] on div "License Usage" at bounding box center [215, 50] width 56 height 11
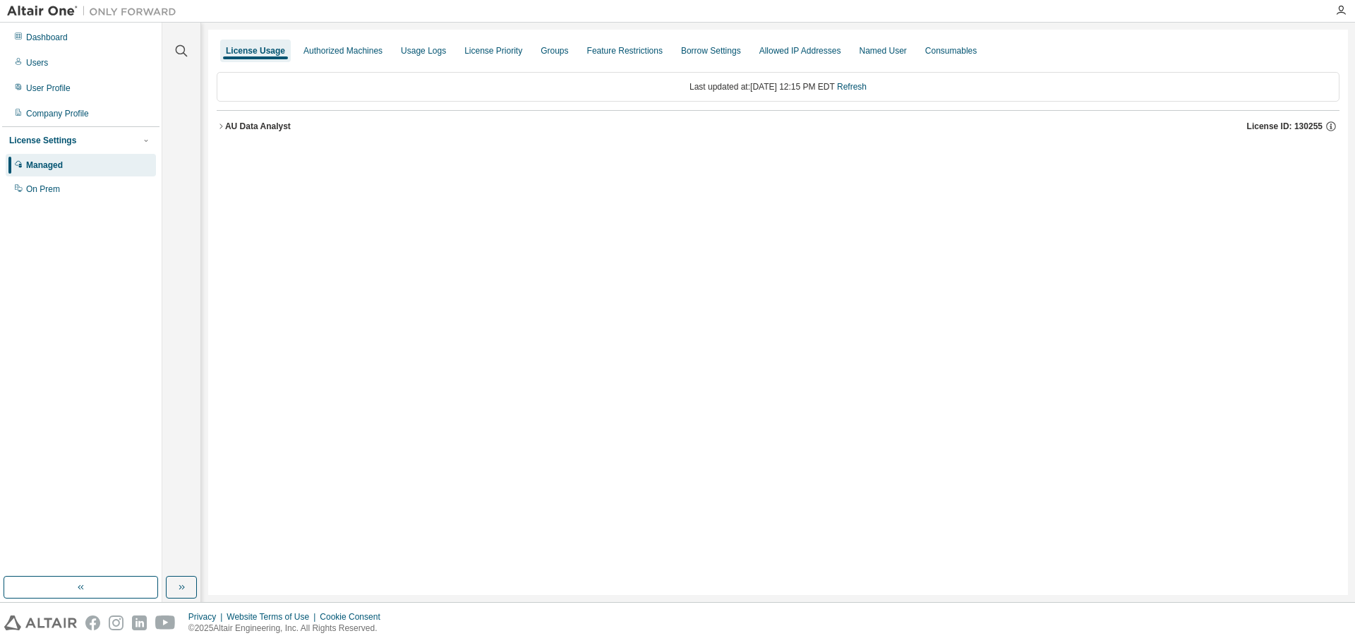
click at [224, 125] on icon "button" at bounding box center [221, 126] width 8 height 8
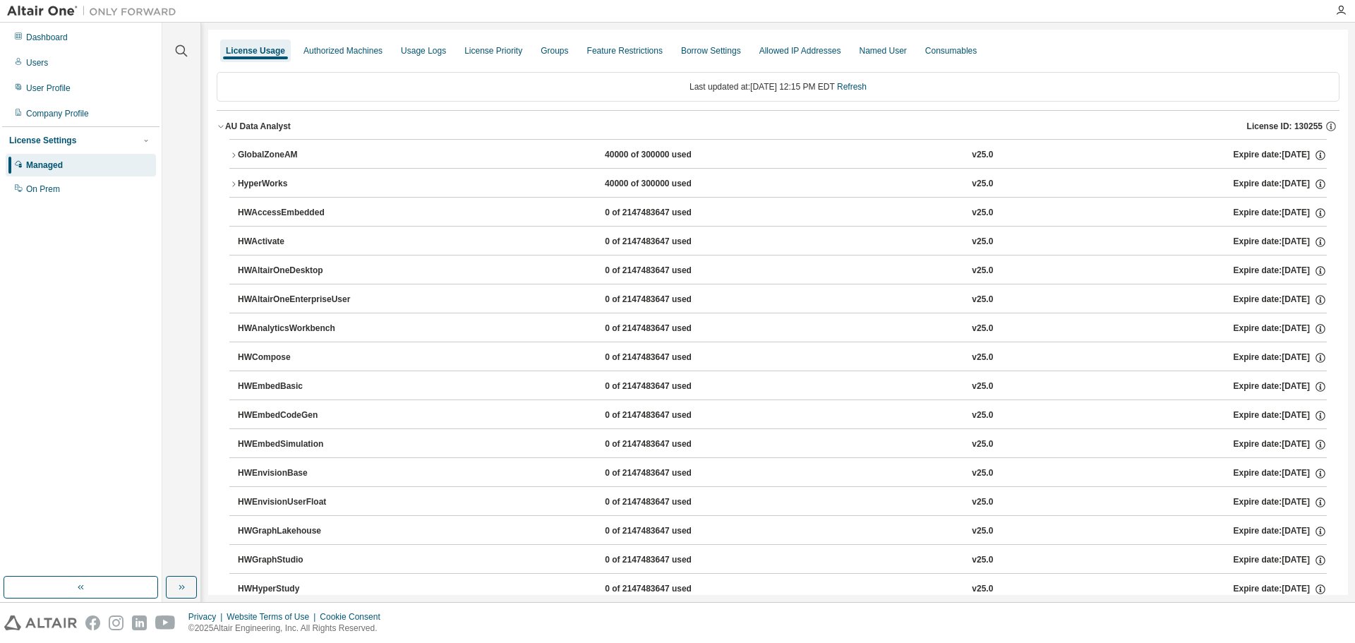
click at [224, 125] on icon "button" at bounding box center [221, 126] width 8 height 8
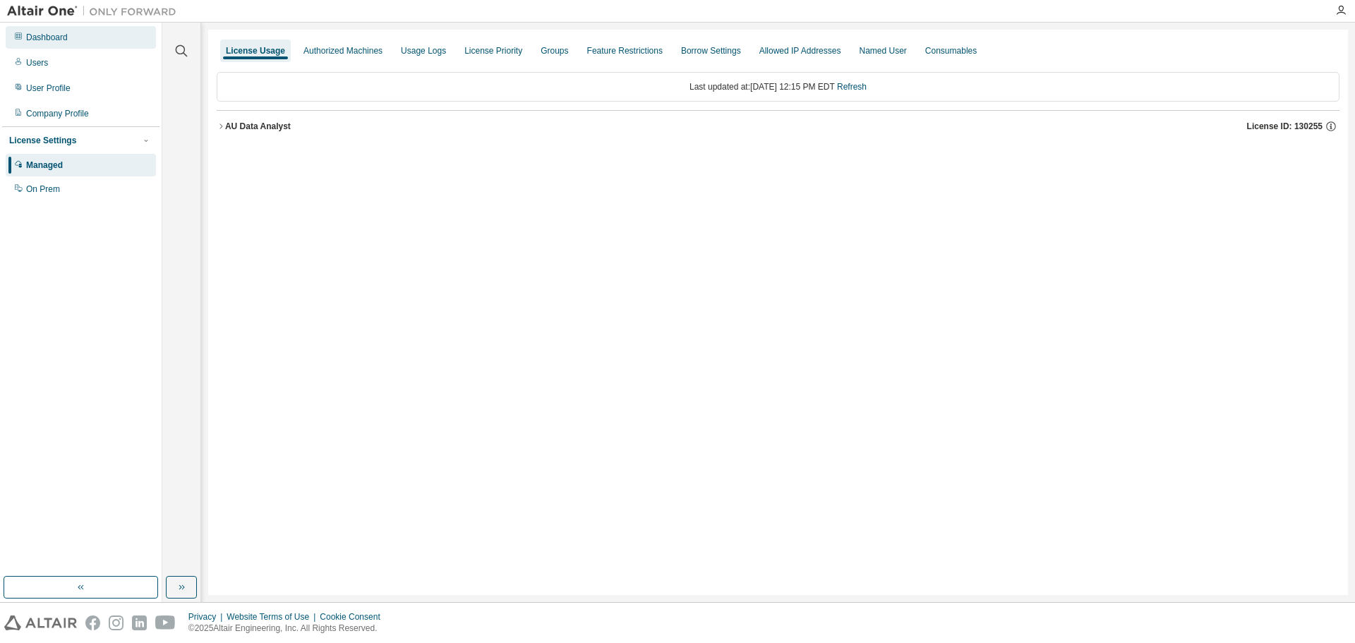
click at [77, 33] on div "Dashboard" at bounding box center [81, 37] width 150 height 23
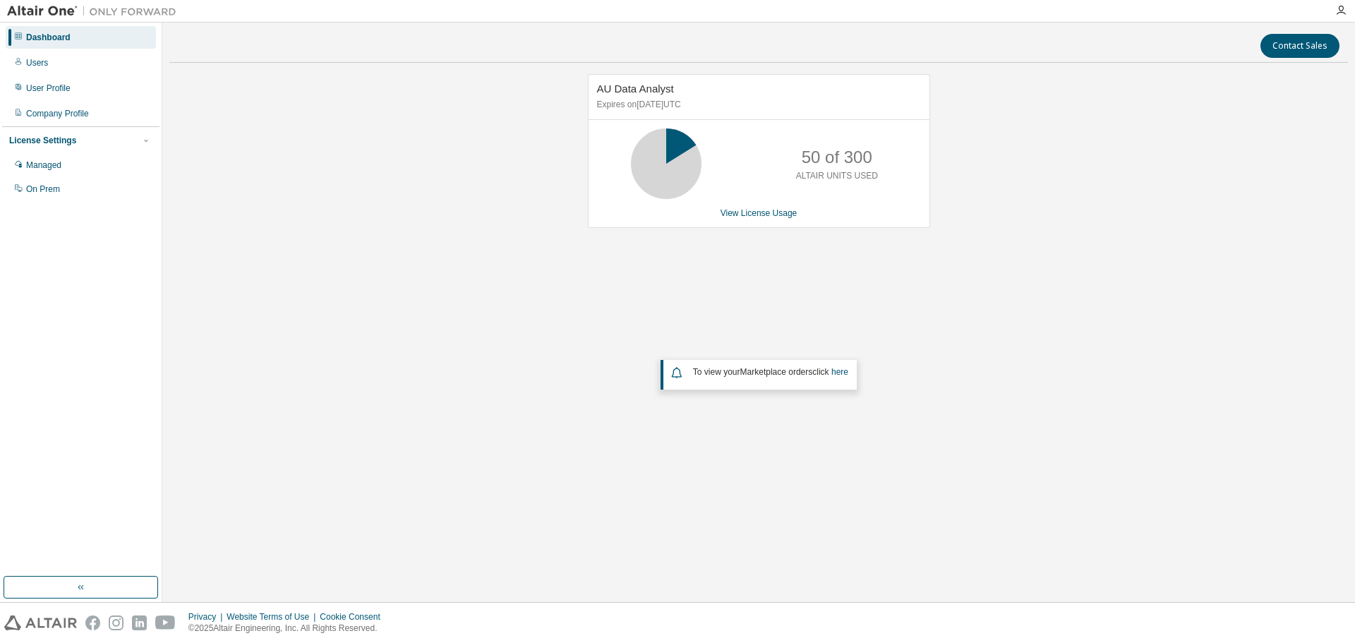
drag, startPoint x: 474, startPoint y: 567, endPoint x: 487, endPoint y: 581, distance: 19.0
click at [474, 567] on div "Contact Sales AU Data Analyst Expires on [DATE] UTC 50 of 300 ALTAIR UNITS USED…" at bounding box center [758, 312] width 1178 height 565
